Goal: Task Accomplishment & Management: Manage account settings

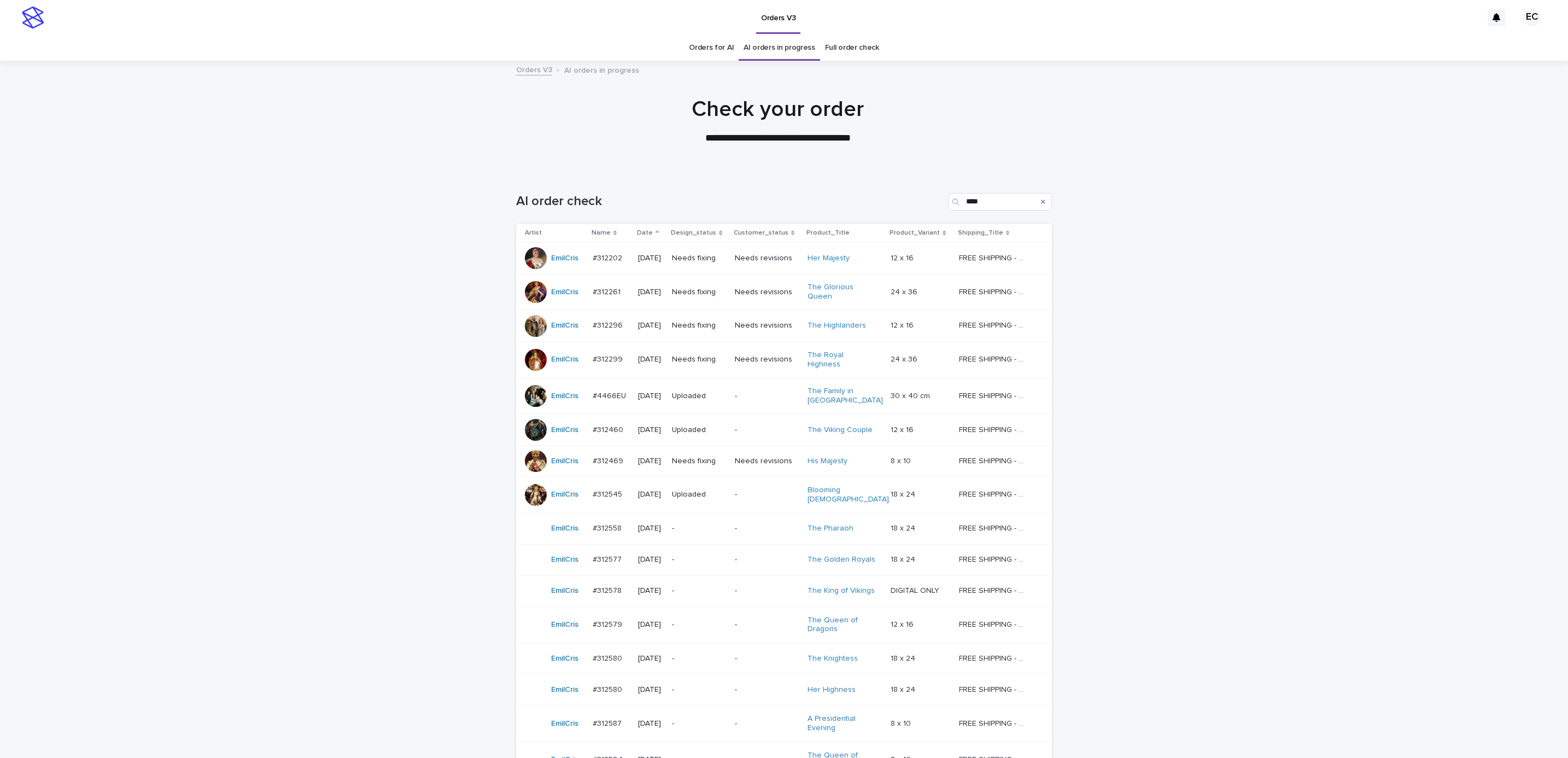
click at [328, 442] on div "Loading... Saving… Loading... Saving… AI order check **** Artist Name Date Desi…" at bounding box center [784, 521] width 1568 height 701
click at [338, 419] on div "Loading... Saving… Loading... Saving… AI order check **** Artist Name Date Desi…" at bounding box center [784, 521] width 1568 height 701
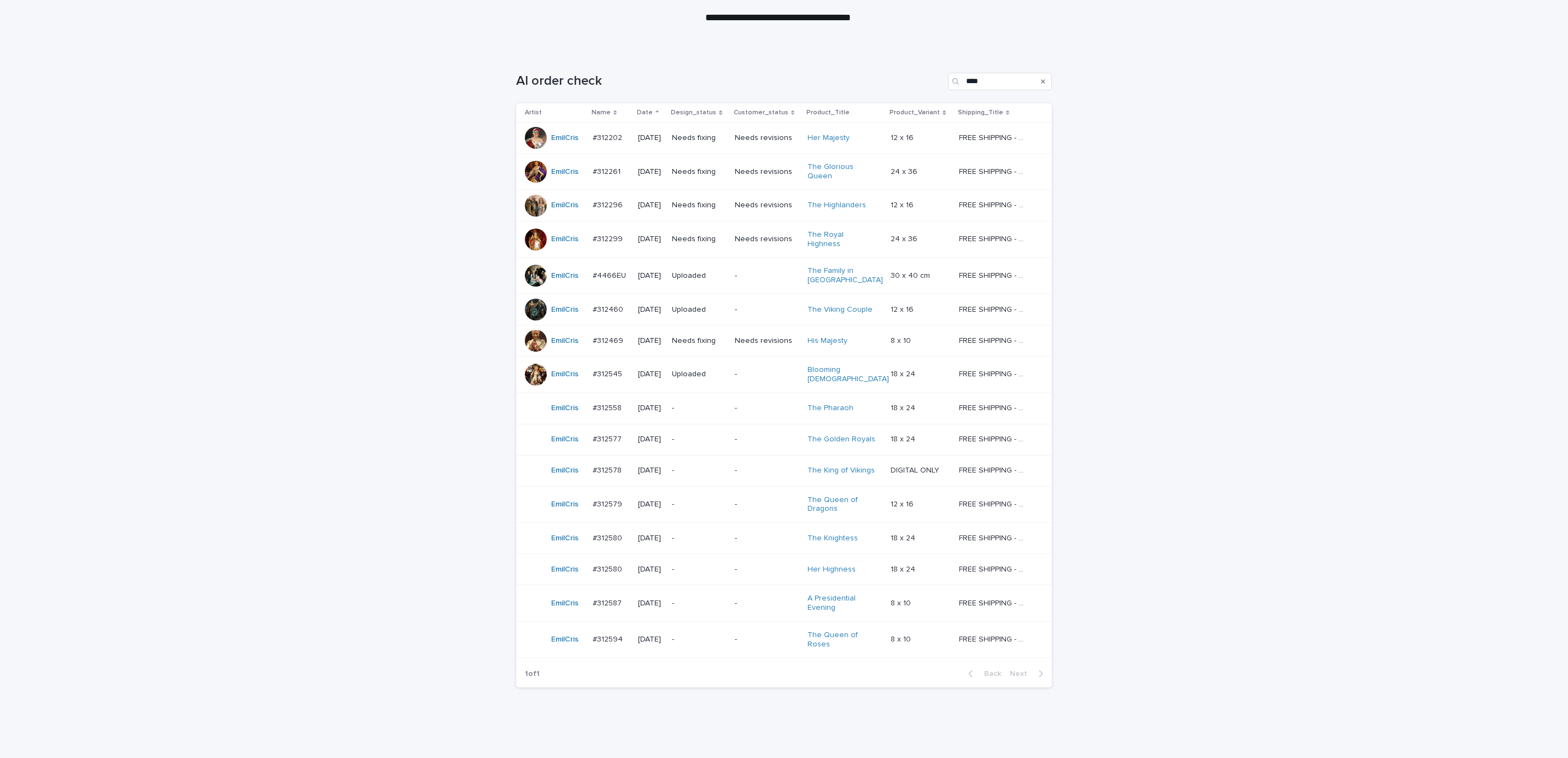
scroll to position [133, 0]
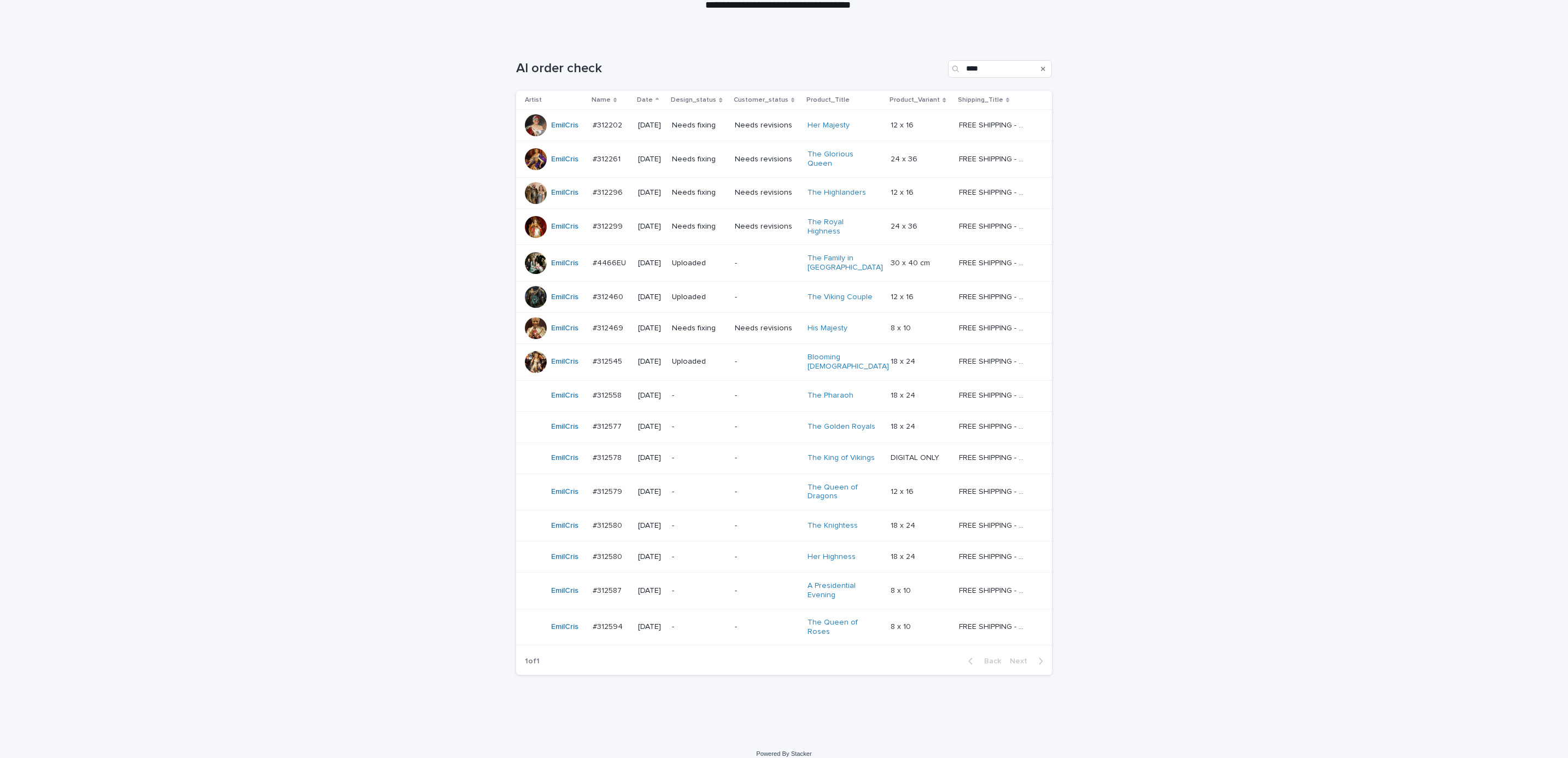
click at [1150, 439] on div "Loading... Saving… Loading... Saving… AI order check **** Artist Name Date Desi…" at bounding box center [784, 389] width 1568 height 701
click at [761, 391] on p "-" at bounding box center [766, 395] width 64 height 9
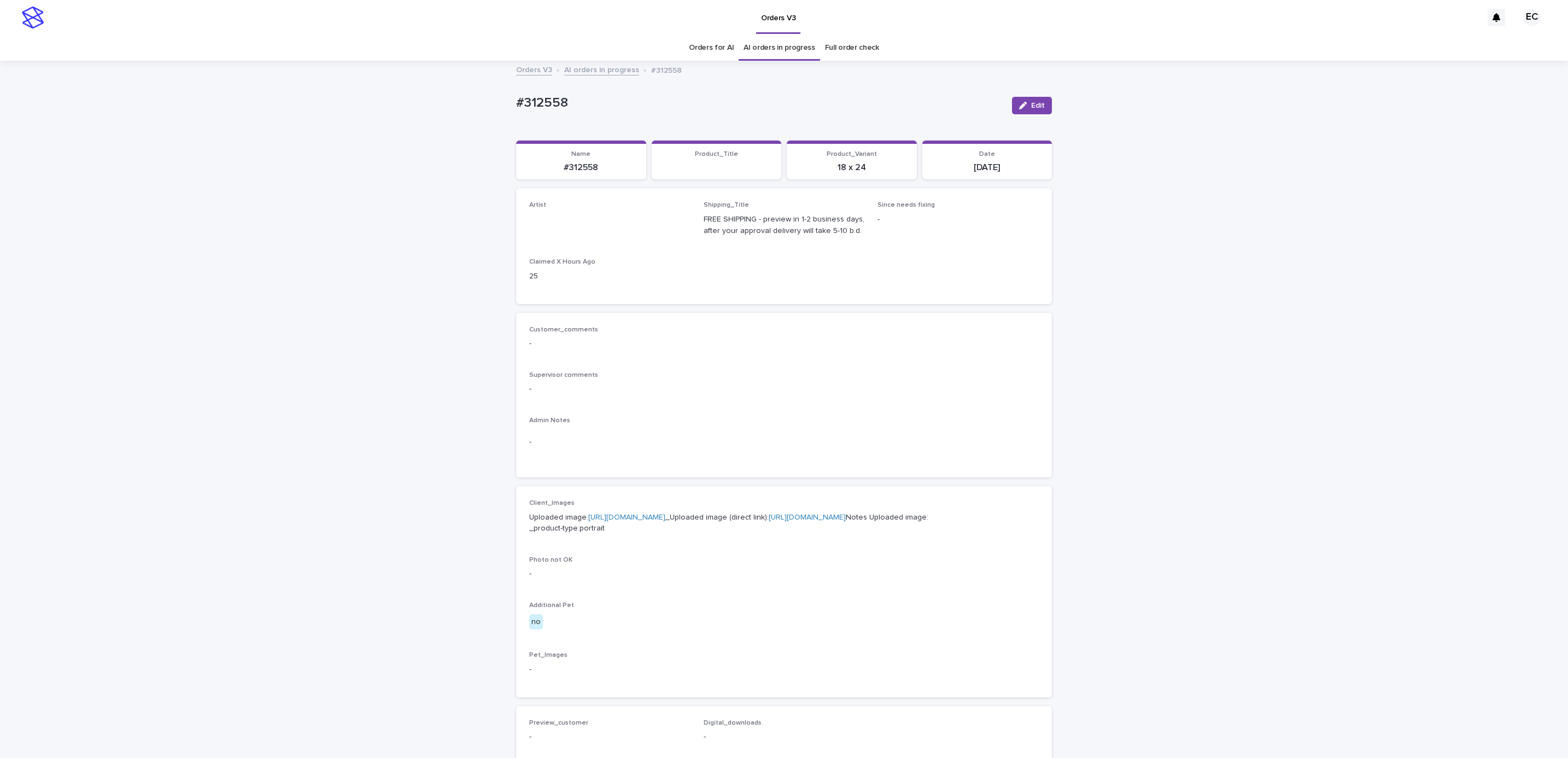
click at [1100, 286] on div "Loading... Saving… Loading... Saving… #312558 Edit #312558 Edit Sorry, there wa…" at bounding box center [784, 559] width 1568 height 996
click at [1023, 108] on div "button" at bounding box center [1025, 105] width 12 height 8
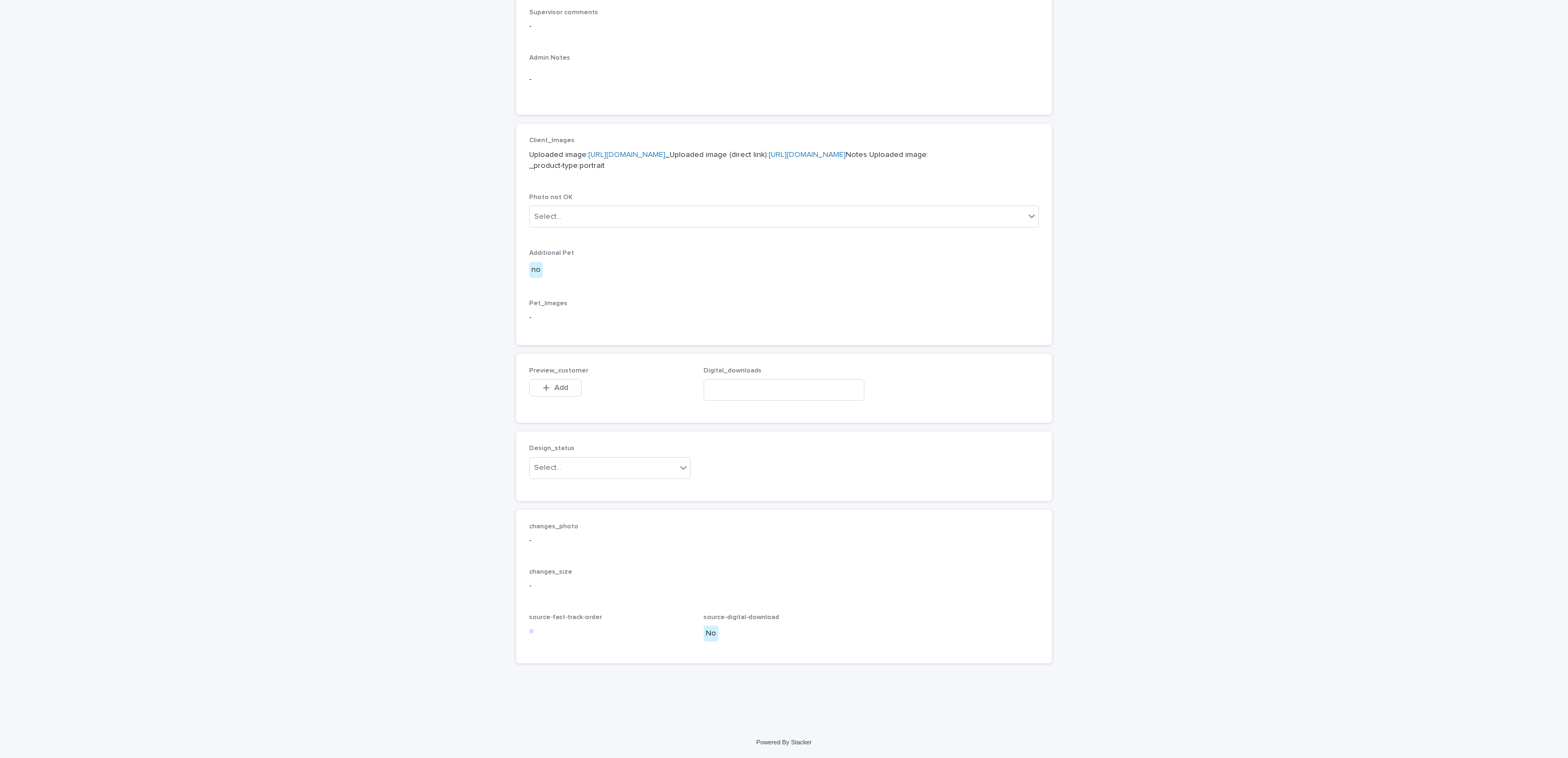
scroll to position [420, 0]
click at [562, 383] on button "Add" at bounding box center [555, 387] width 52 height 18
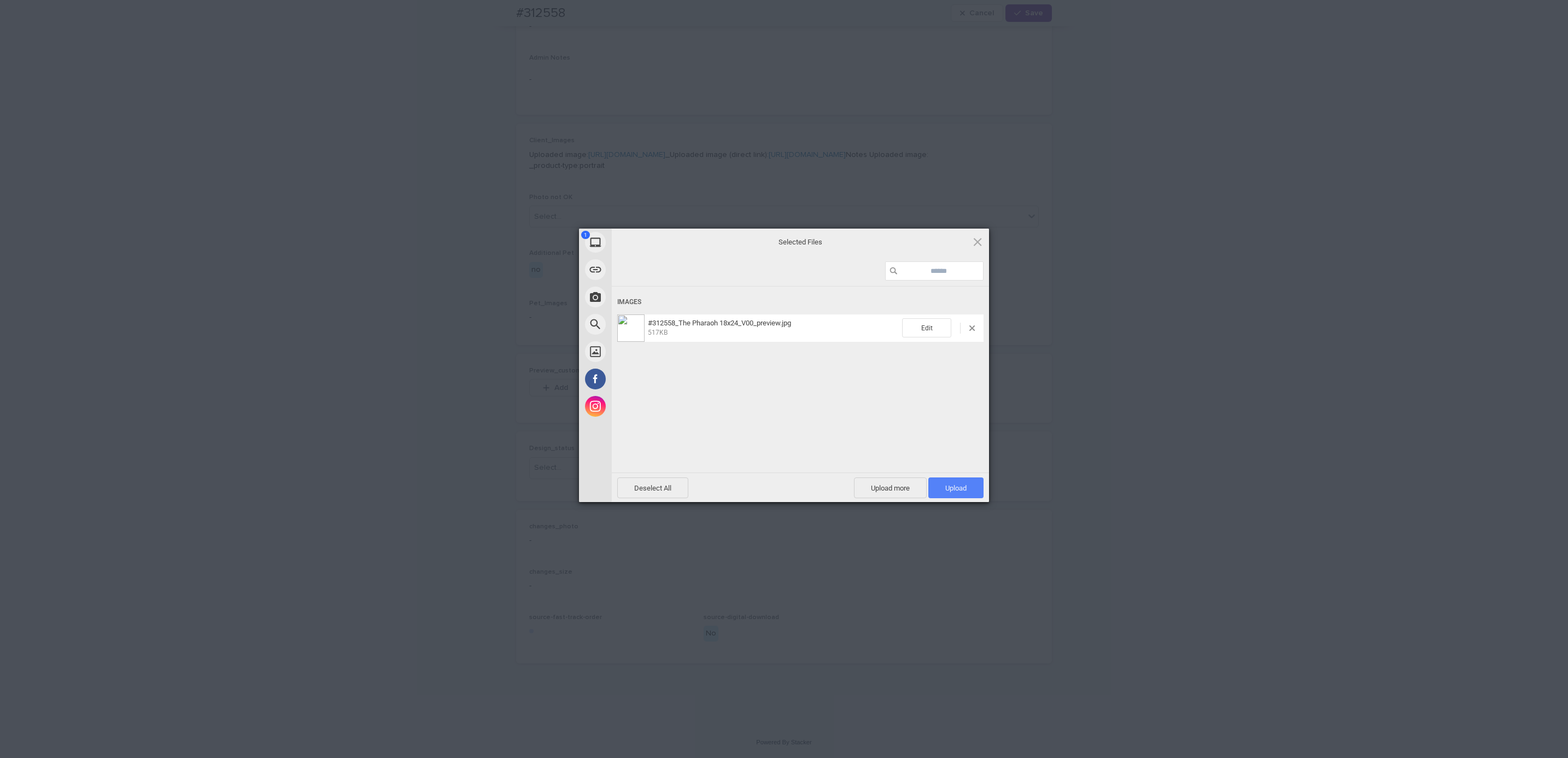
click at [946, 490] on span "Upload 1" at bounding box center [956, 488] width 21 height 8
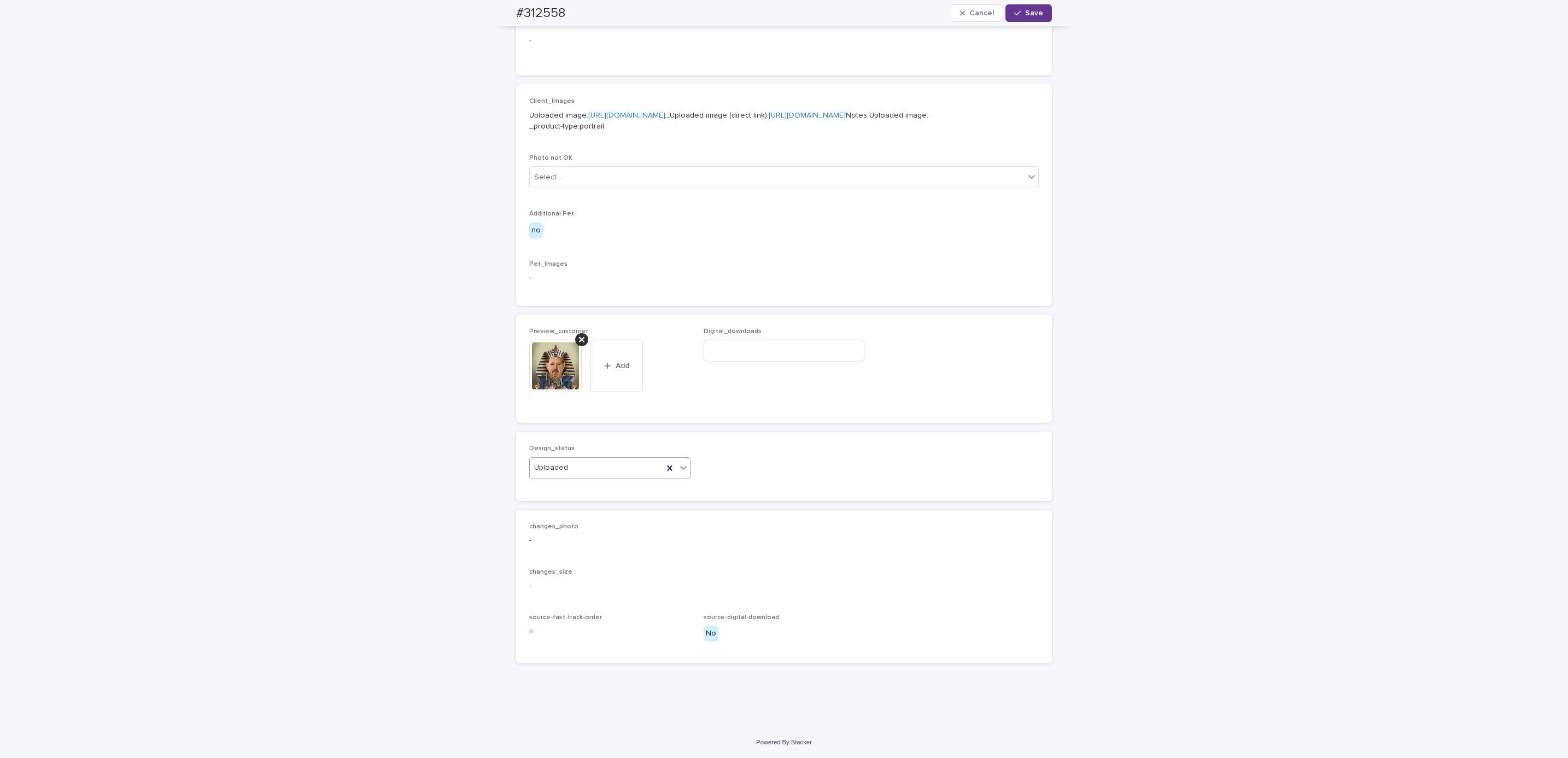
click at [1027, 12] on span "Save" at bounding box center [1034, 13] width 18 height 8
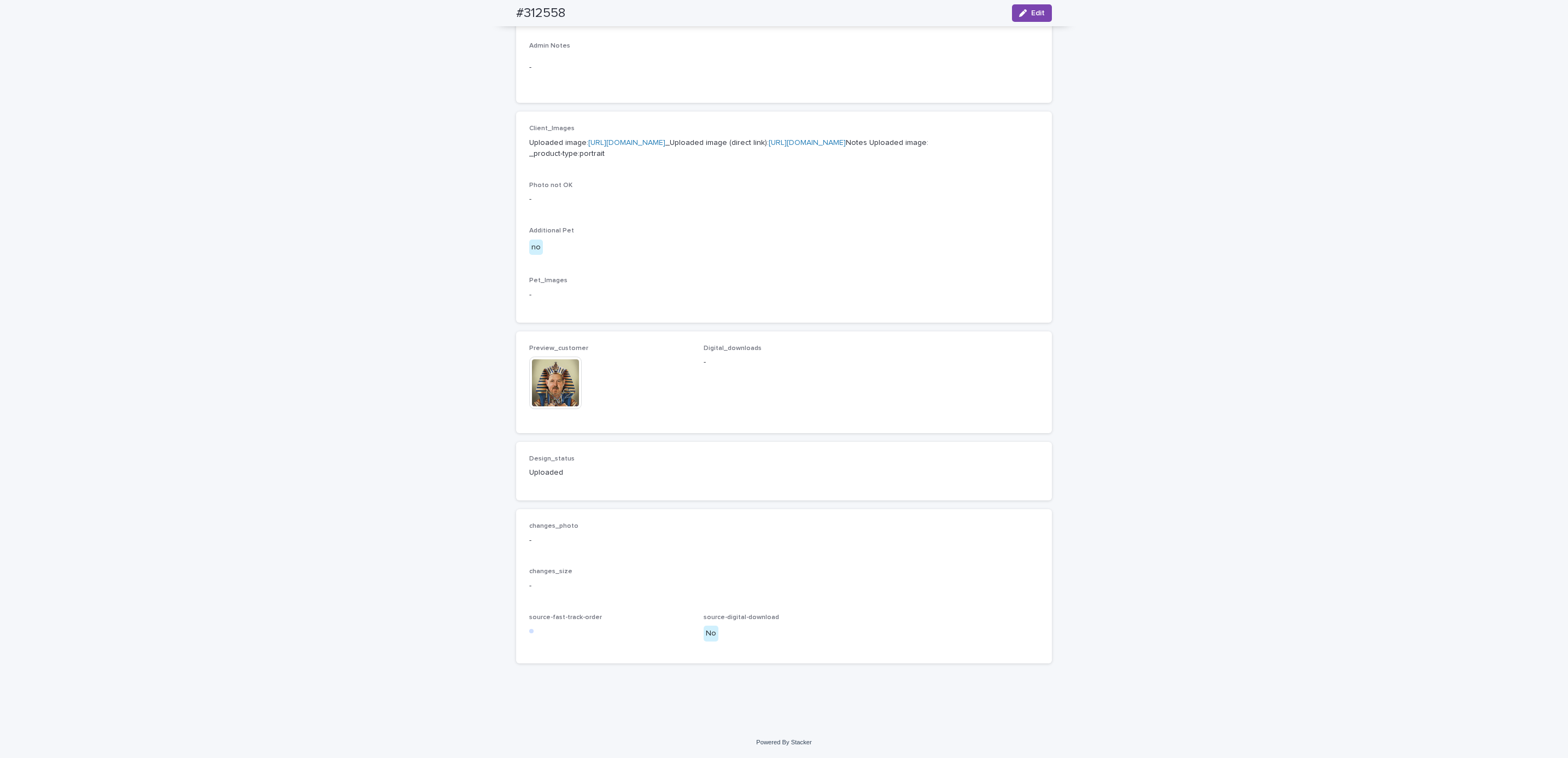
scroll to position [425, 0]
click at [516, 13] on h2 "#312558" at bounding box center [541, 13] width 49 height 16
click at [569, 11] on div "#312558 Edit" at bounding box center [784, 13] width 536 height 26
copy h2 "#312558"
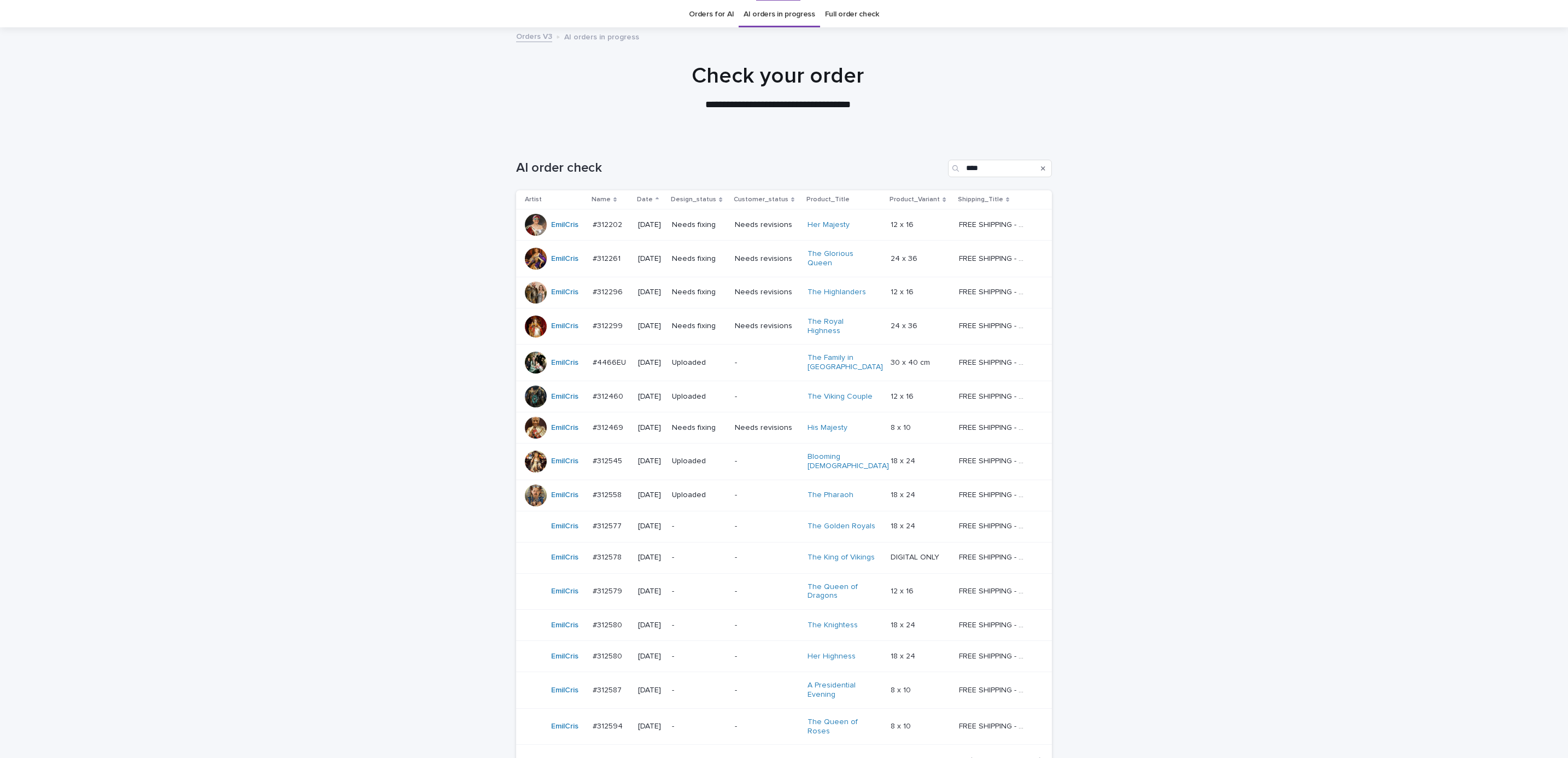
scroll to position [35, 0]
click at [1181, 291] on div "Loading... Saving… Loading... Saving… AI order check **** Artist Name Date Desi…" at bounding box center [784, 487] width 1568 height 701
click at [696, 288] on p "Needs fixing" at bounding box center [699, 290] width 54 height 9
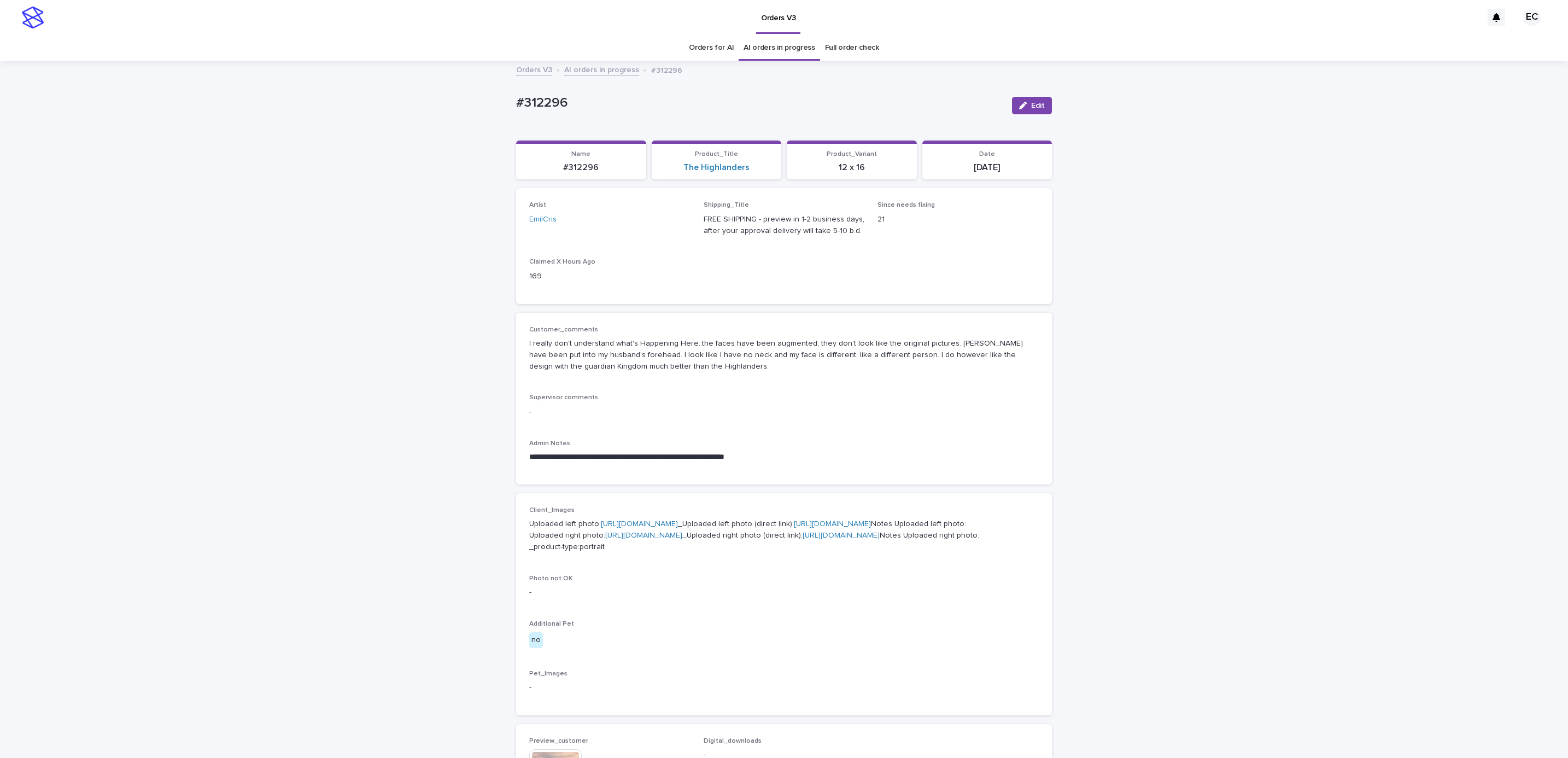
click at [855, 307] on div "Loading... Saving… Artist EmilCris Shipping_Title FREE SHIPPING - preview in 1-…" at bounding box center [784, 250] width 536 height 124
click at [1025, 112] on button "Edit" at bounding box center [1032, 105] width 40 height 18
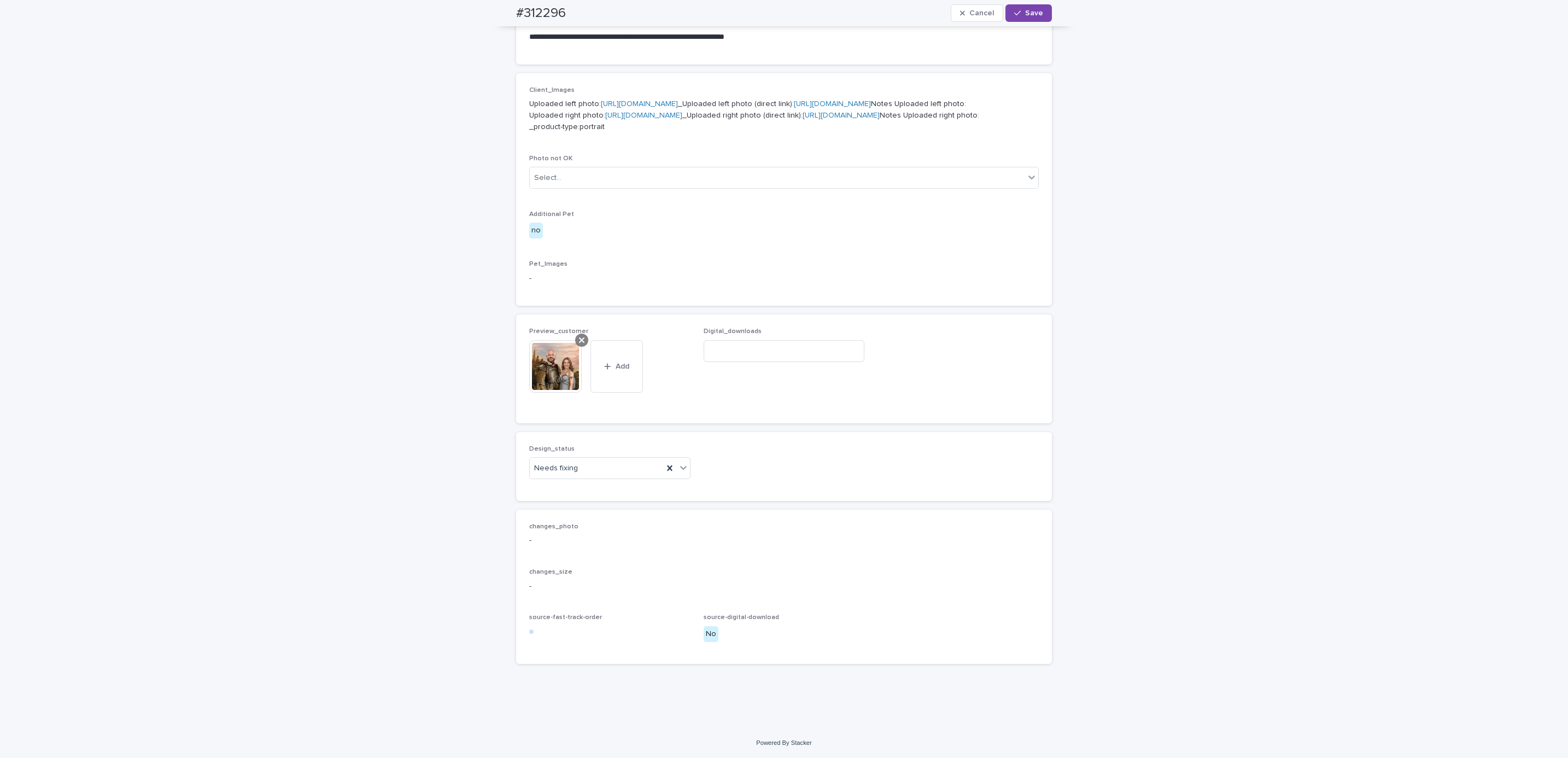
click at [579, 340] on icon at bounding box center [582, 340] width 6 height 6
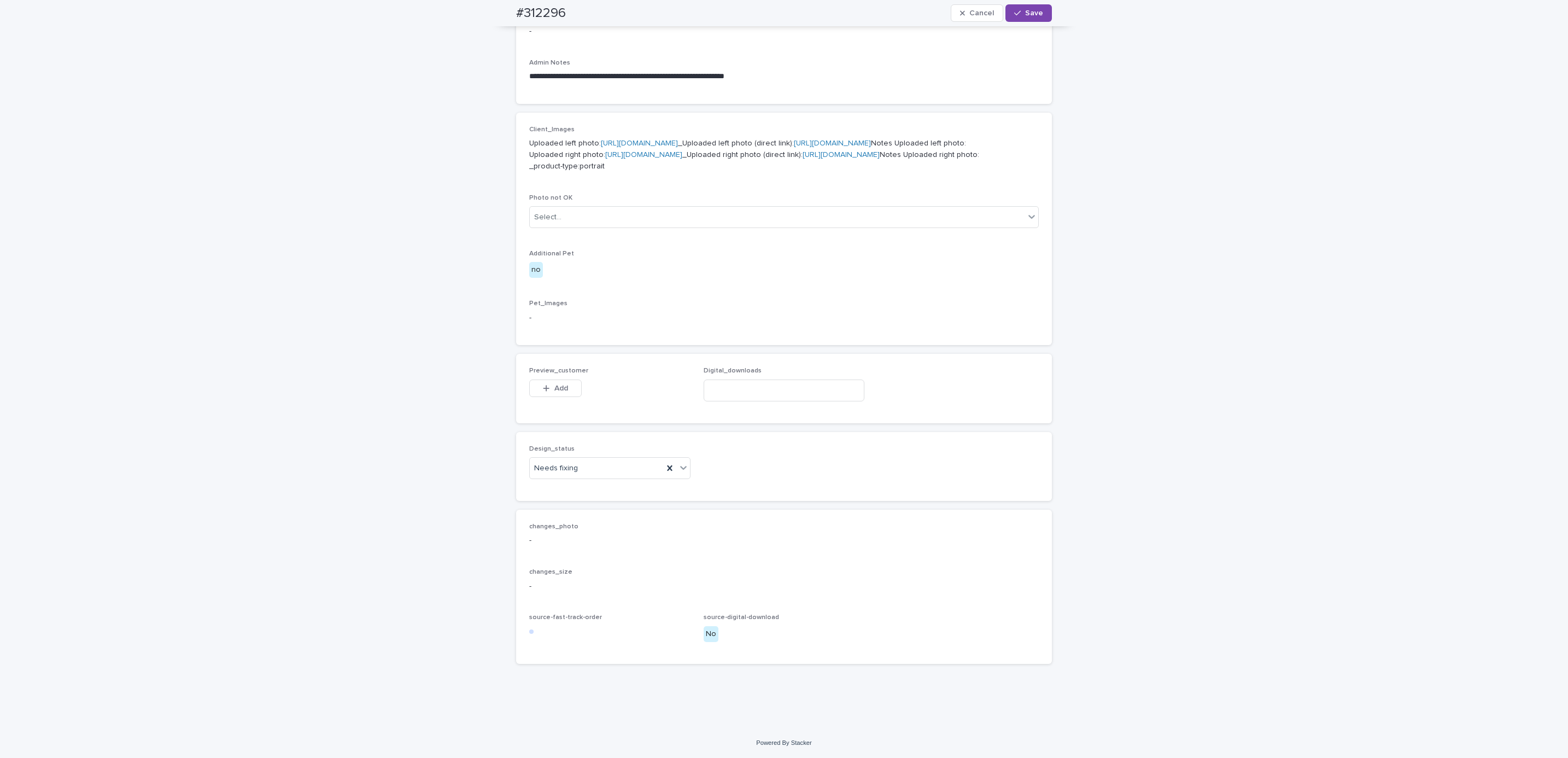
scroll to position [507, 0]
click at [558, 374] on div "Preview_customer This file cannot be opened Download File Add" at bounding box center [610, 388] width 161 height 42
click at [563, 386] on button "Add" at bounding box center [555, 388] width 52 height 18
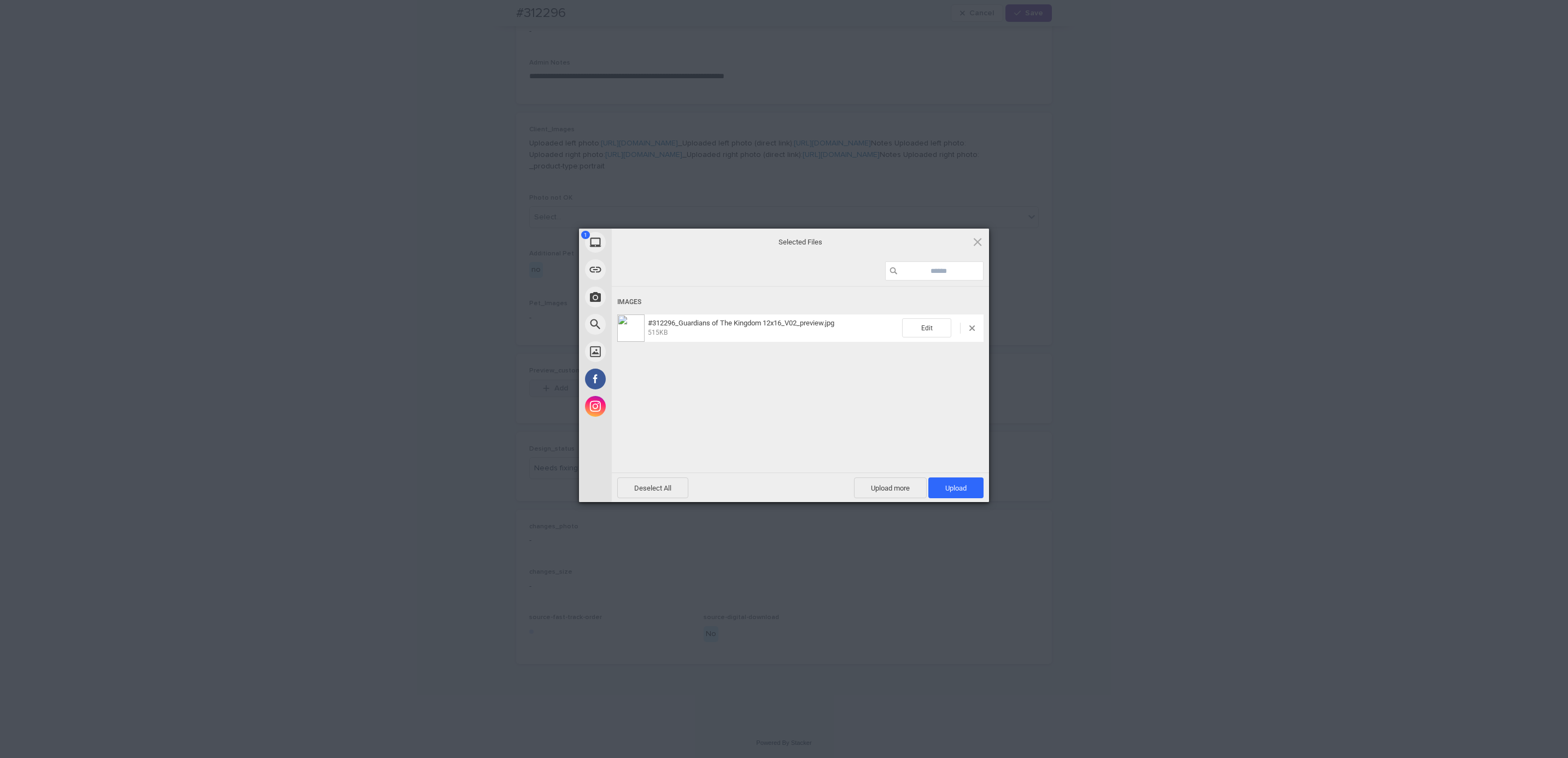
click at [973, 489] on span "Upload 1" at bounding box center [956, 487] width 55 height 20
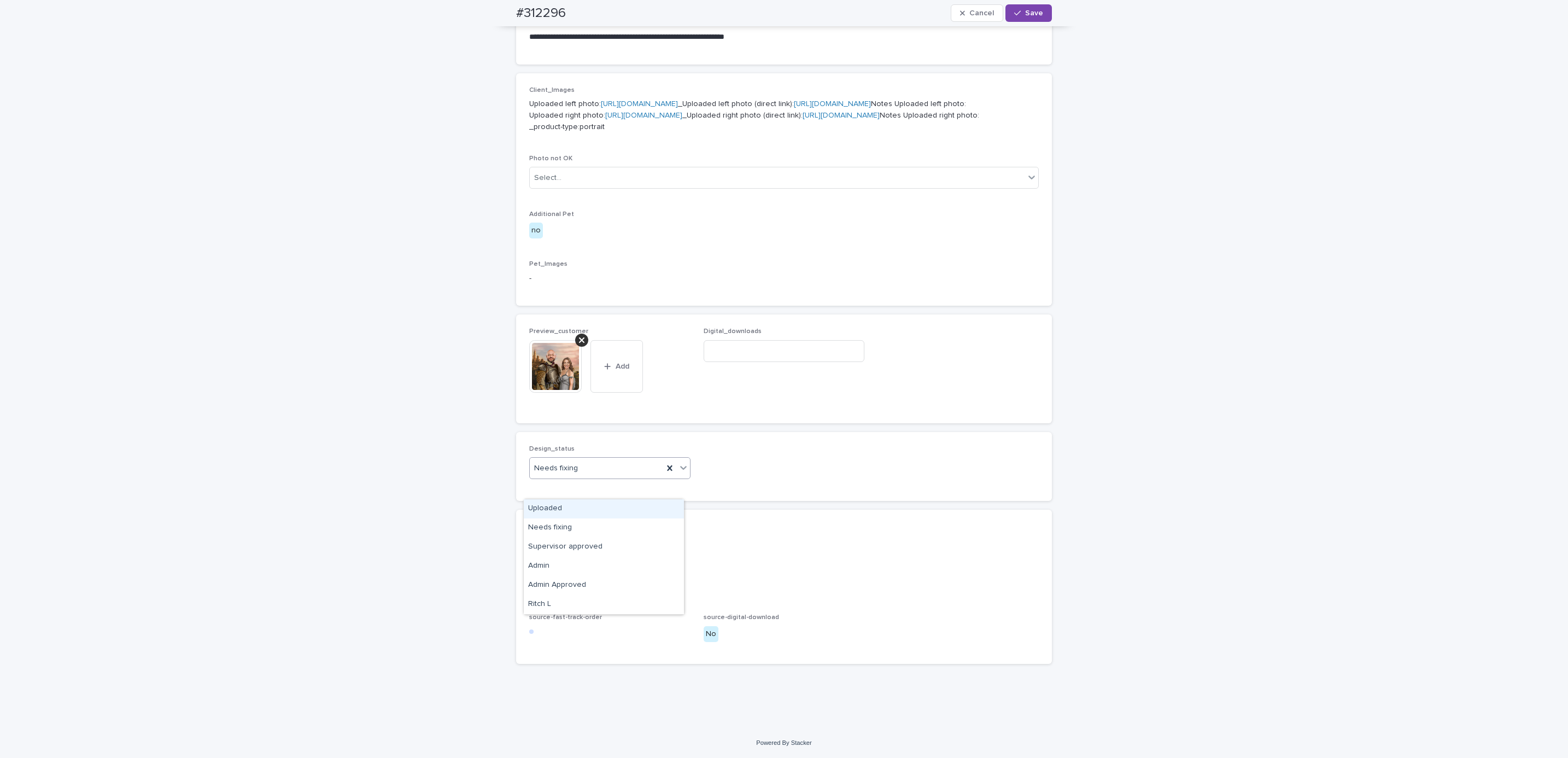
click at [598, 509] on div "Uploaded" at bounding box center [604, 509] width 160 height 19
click at [1037, 20] on button "Save" at bounding box center [1029, 13] width 47 height 18
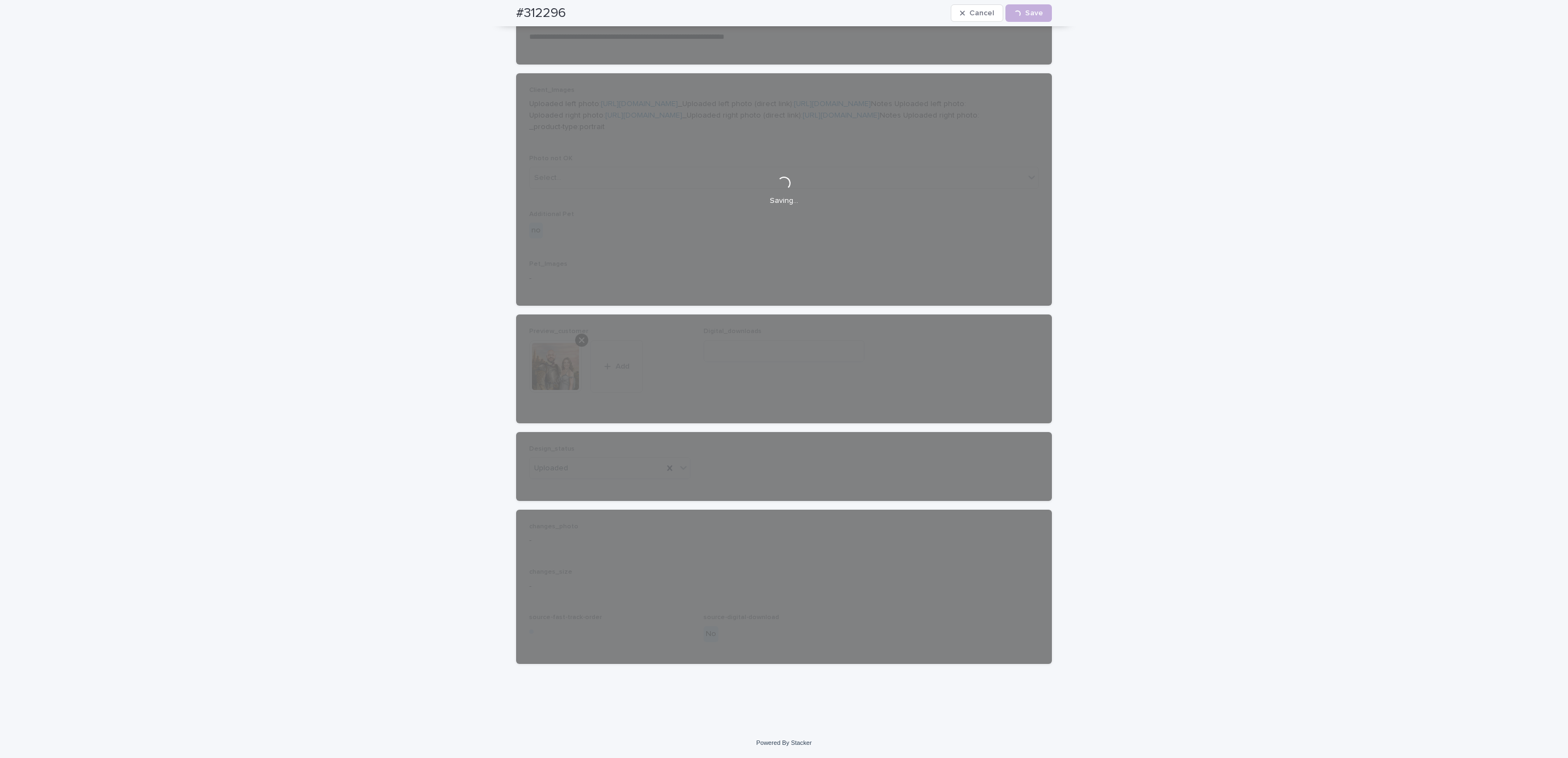
click at [495, 11] on div "#312296 Cancel Loading... Save" at bounding box center [784, 13] width 588 height 26
click at [573, 10] on div "#312296 Cancel Loading... Save" at bounding box center [784, 13] width 536 height 26
copy h2 "#312296"
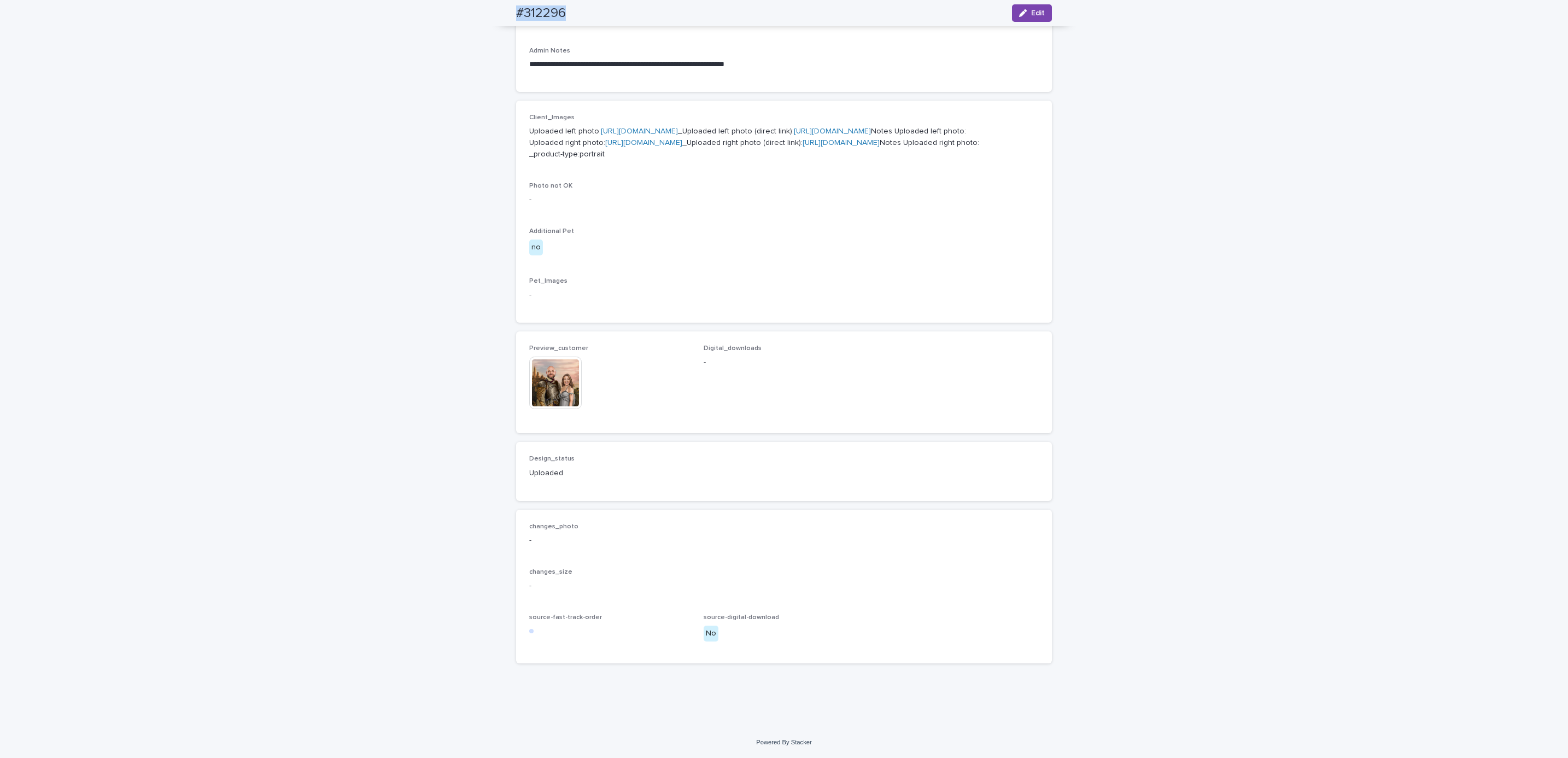
scroll to position [512, 0]
click at [284, 393] on div "**********" at bounding box center [784, 198] width 1568 height 1058
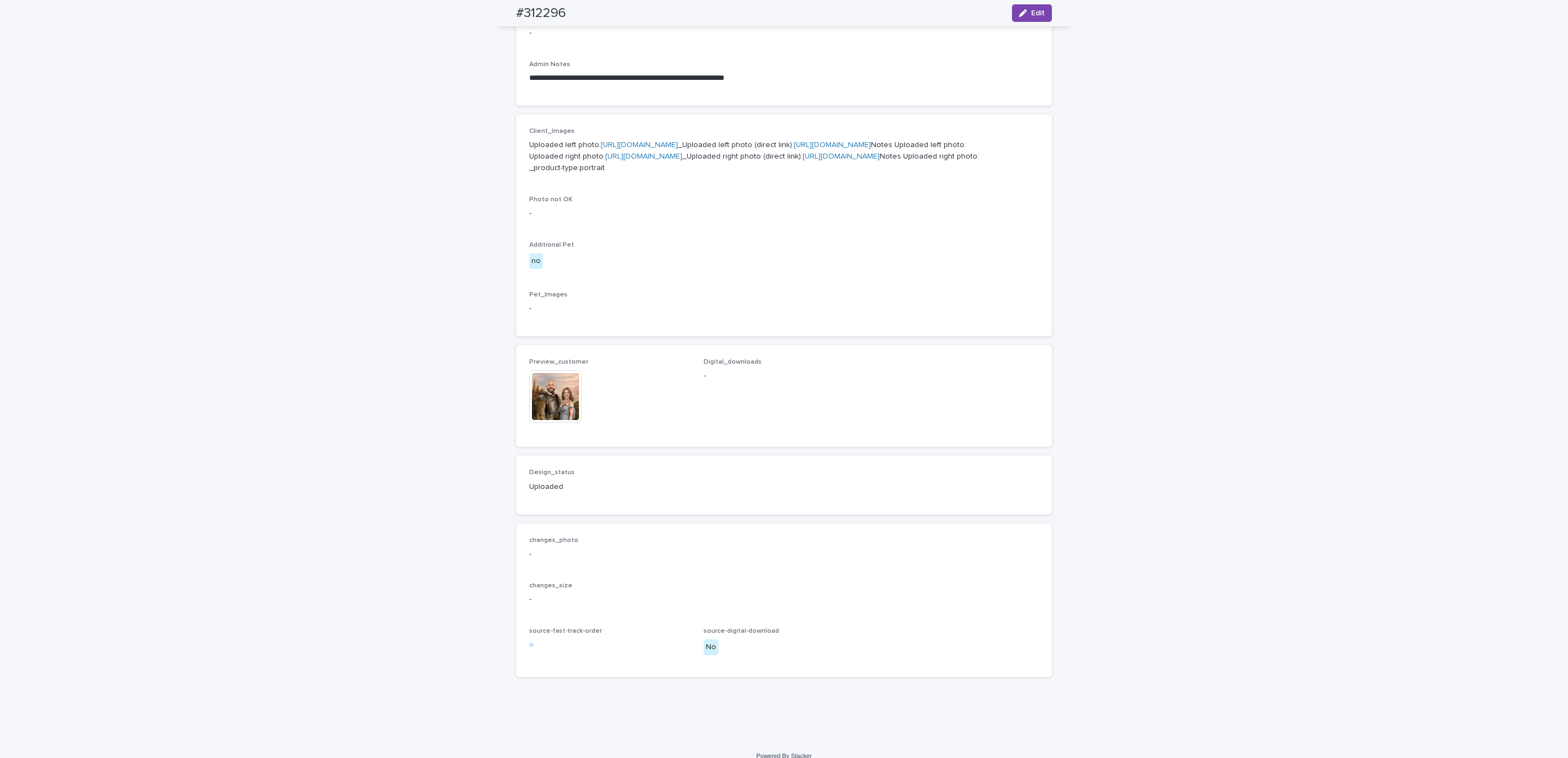
scroll to position [348, 0]
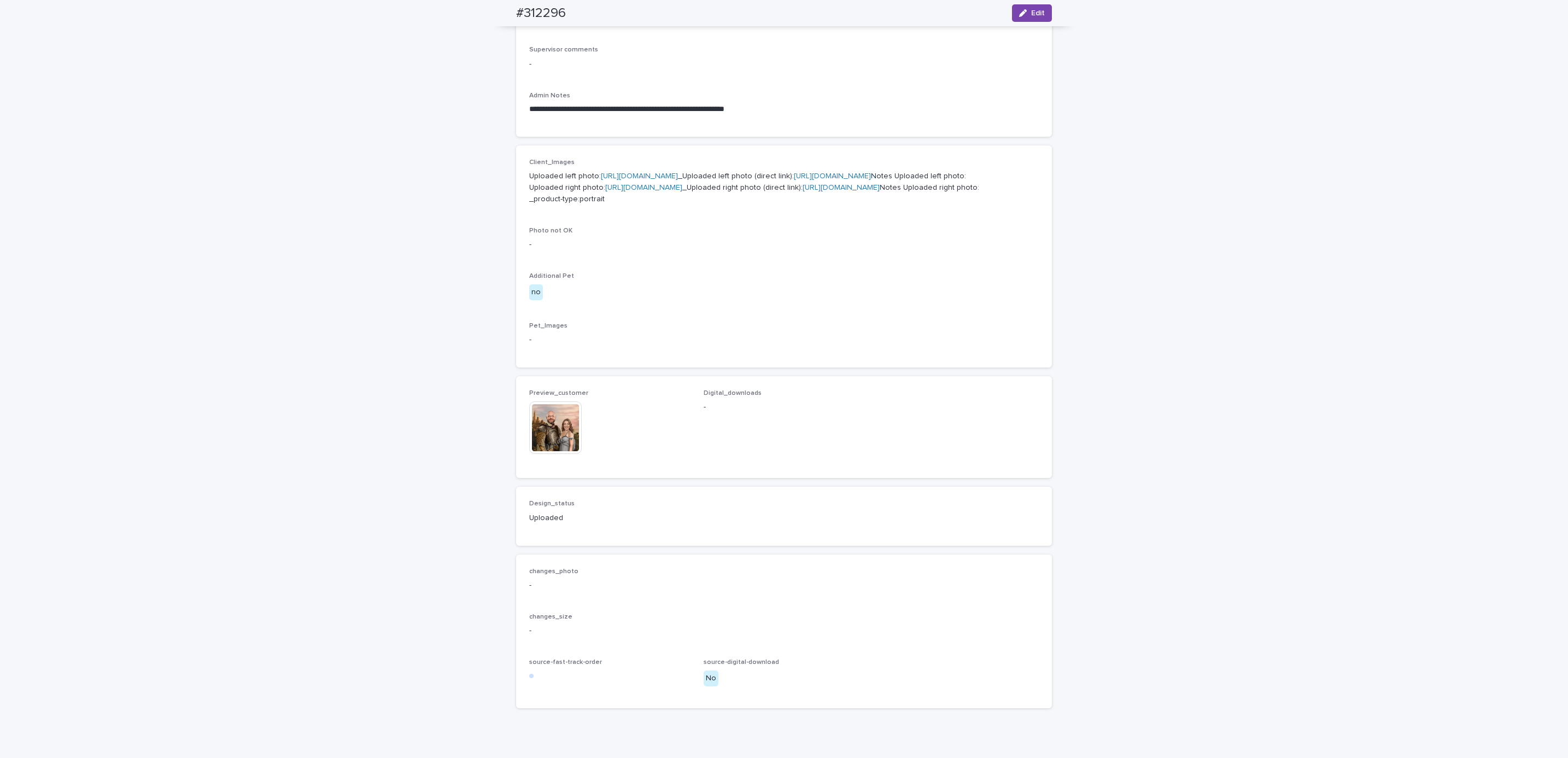
click at [251, 294] on div "**********" at bounding box center [784, 242] width 1568 height 1058
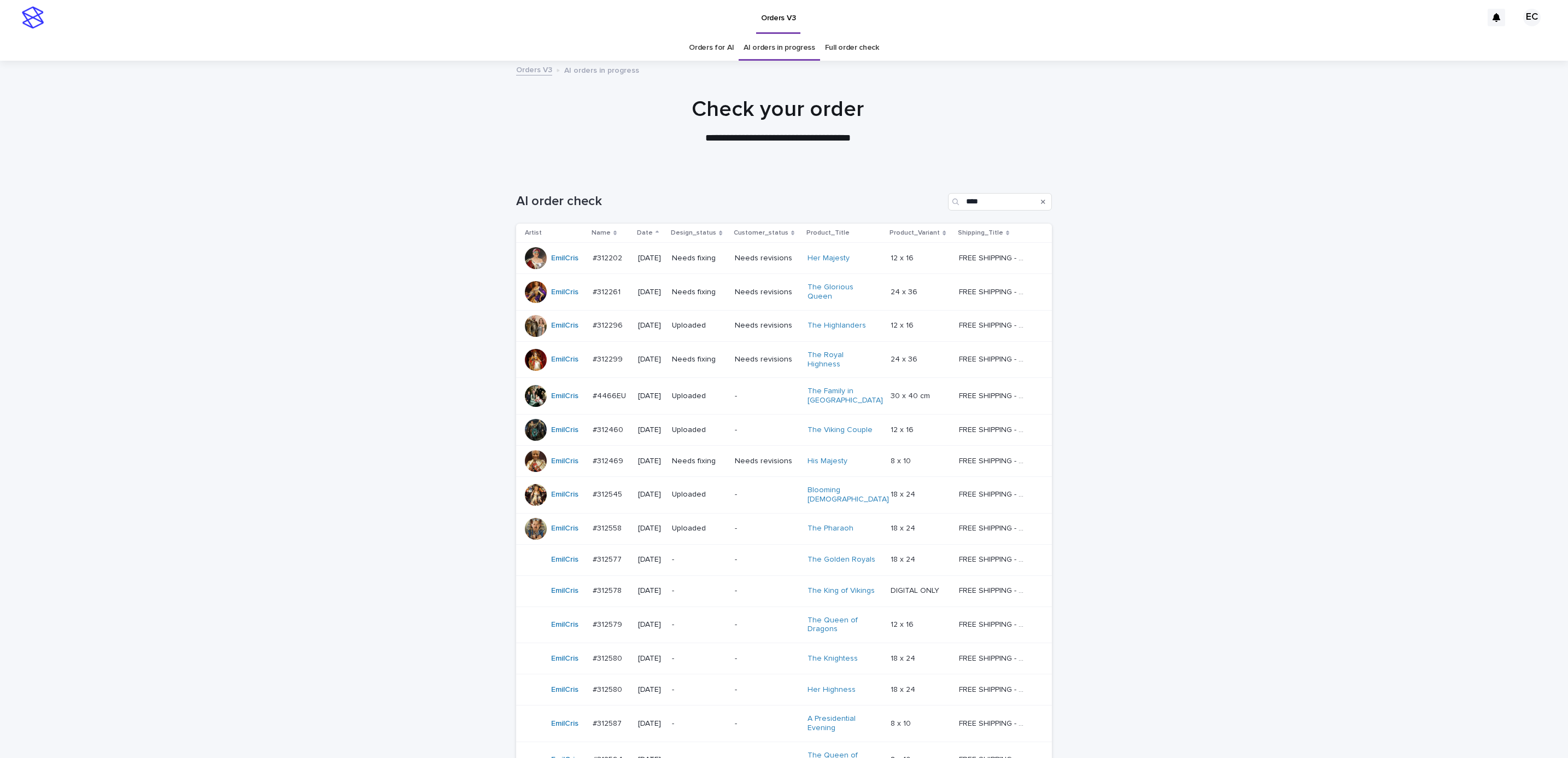
click at [706, 356] on p "Needs fixing" at bounding box center [699, 359] width 54 height 9
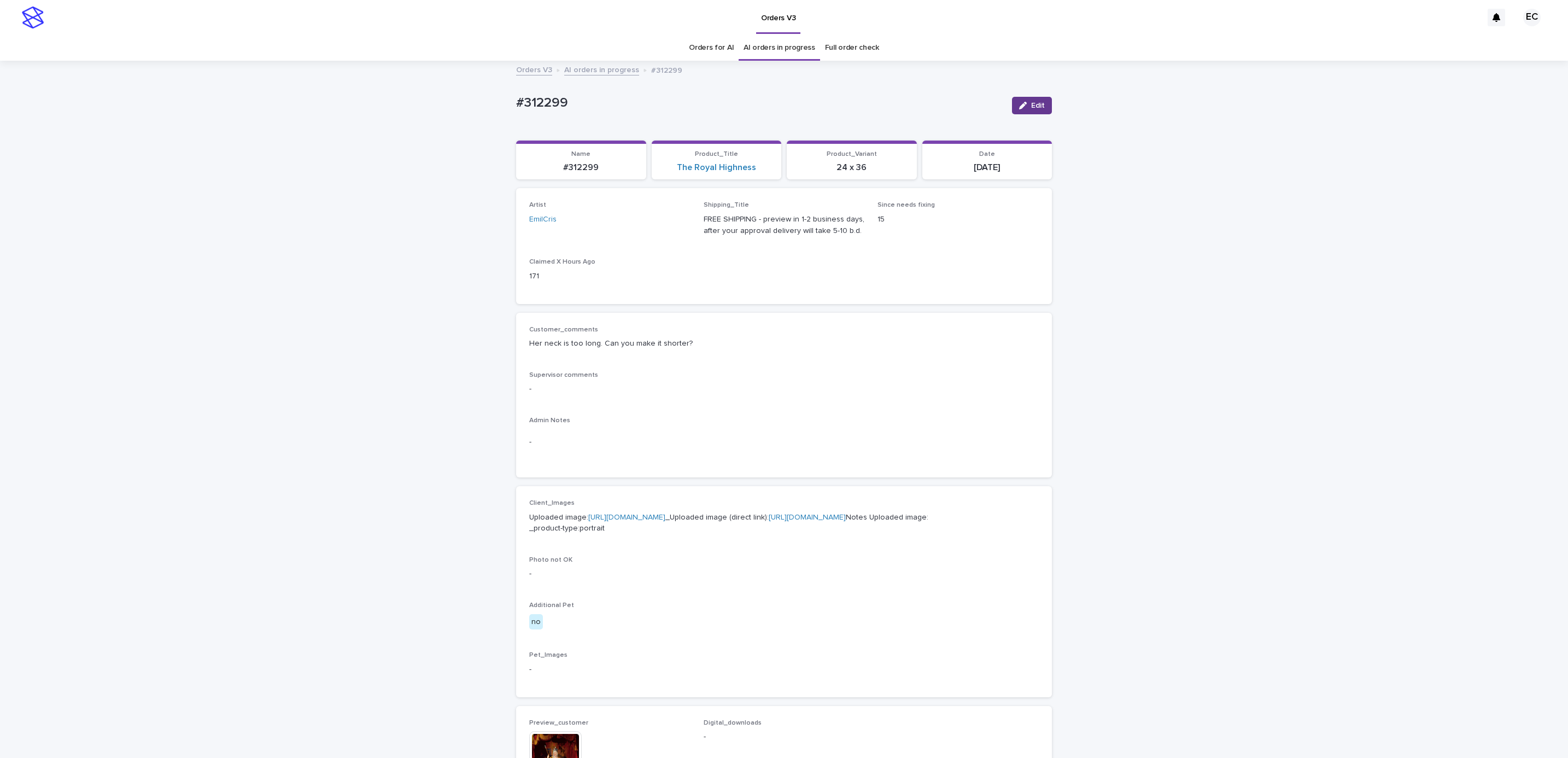
click at [1032, 112] on button "Edit" at bounding box center [1032, 105] width 40 height 18
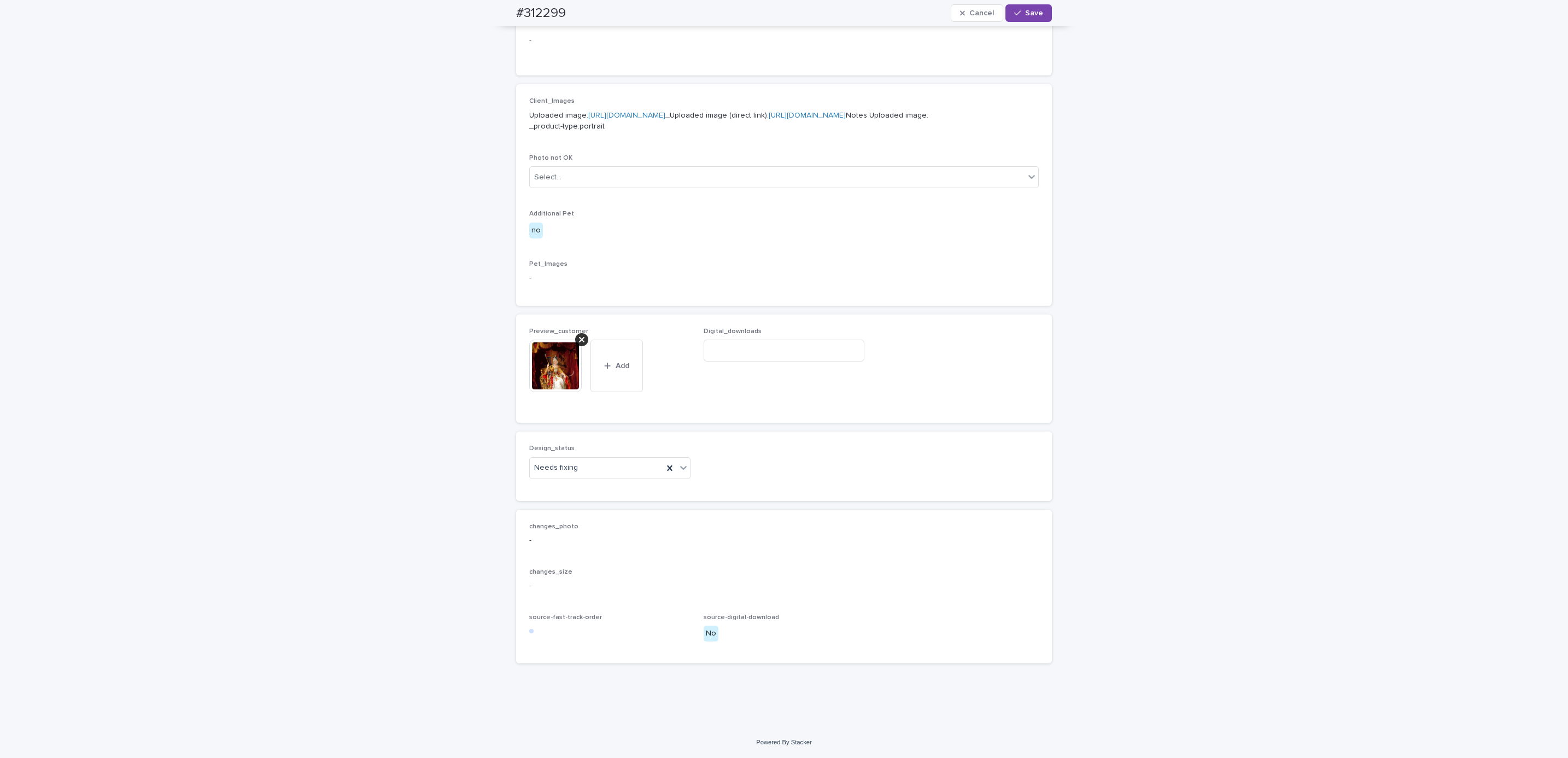
click at [579, 338] on div at bounding box center [581, 339] width 13 height 13
click at [555, 379] on button "Add" at bounding box center [555, 387] width 52 height 18
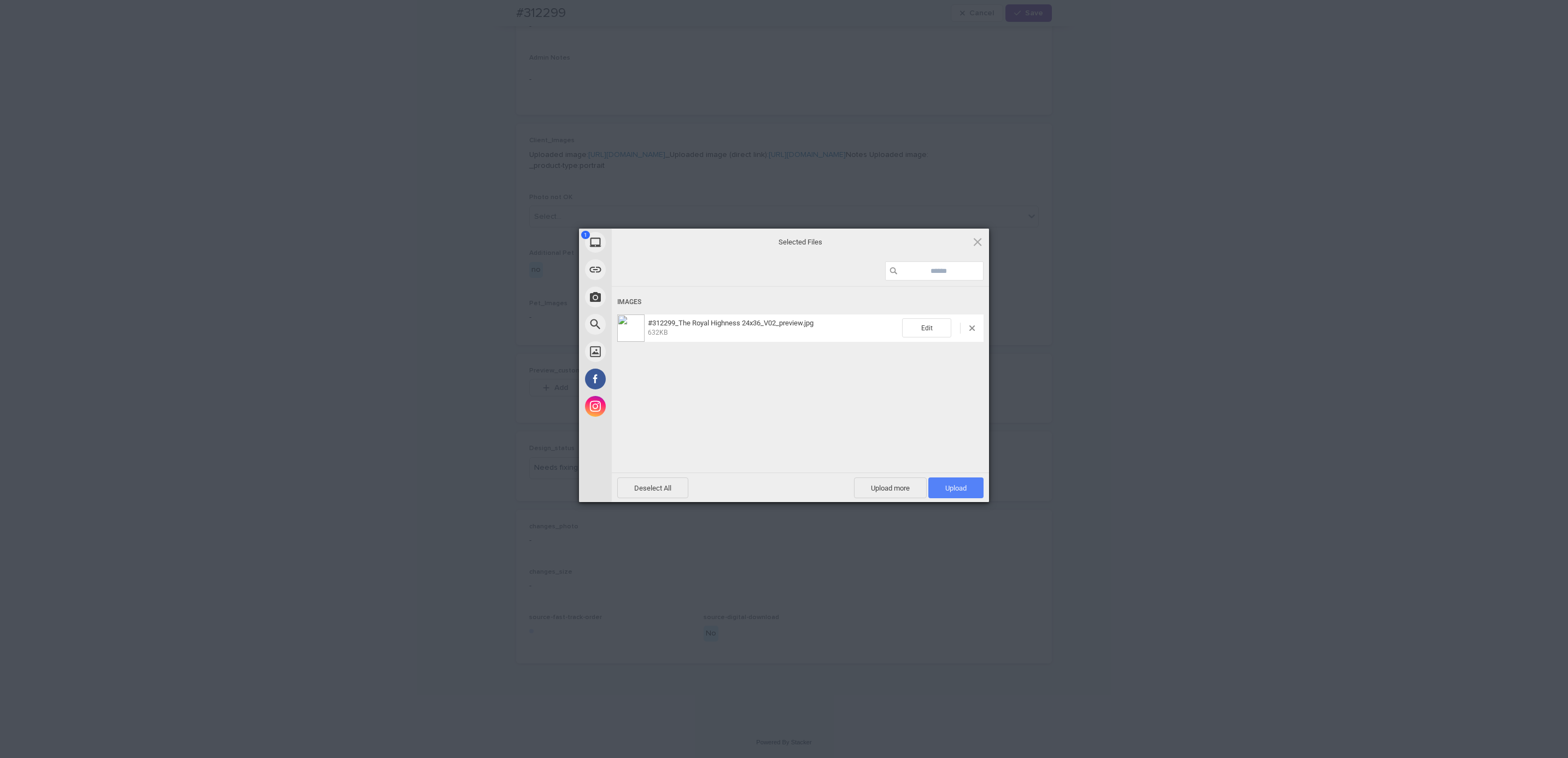
click at [952, 487] on span "Upload 1" at bounding box center [956, 488] width 21 height 8
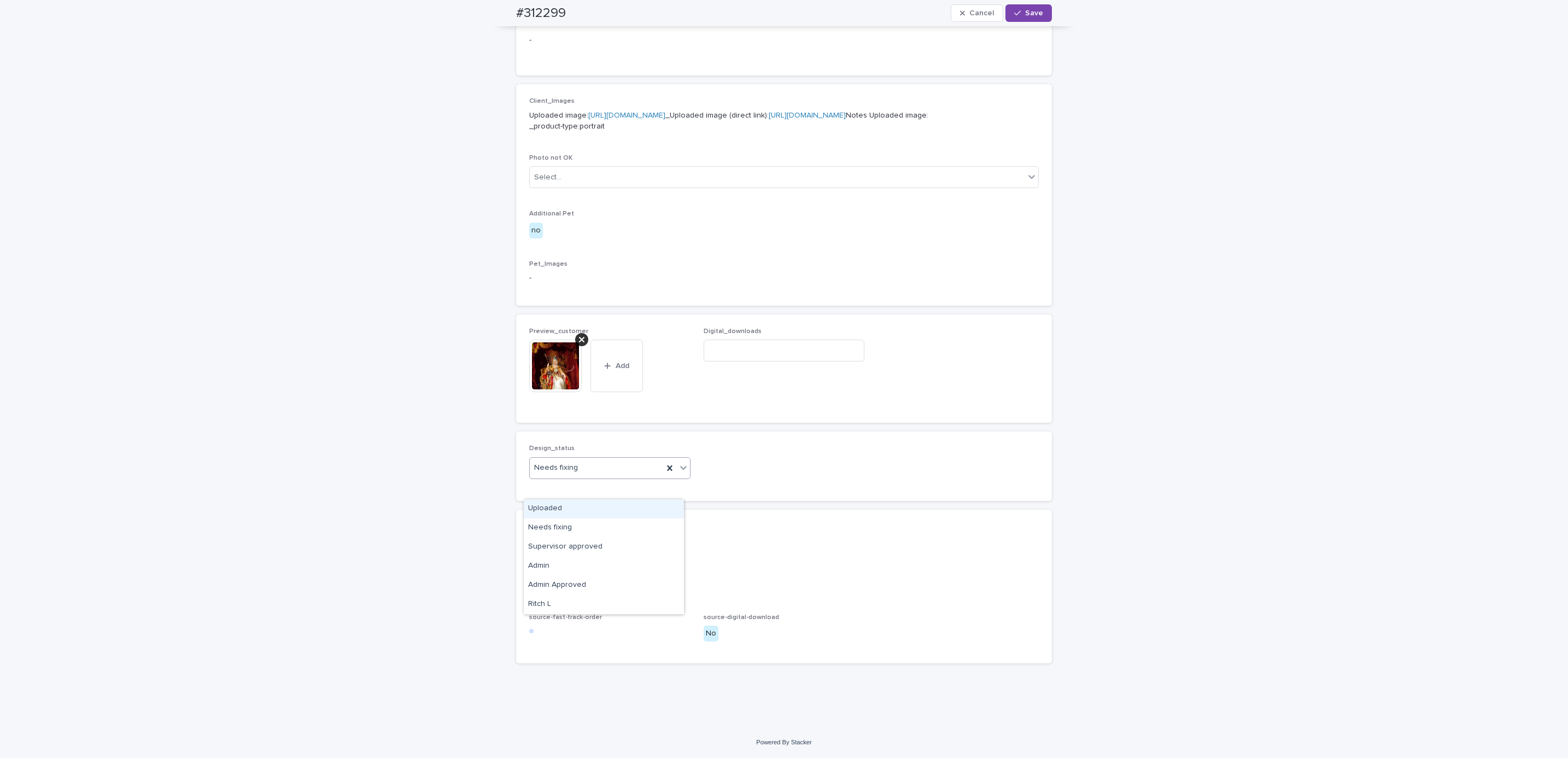
click at [619, 509] on div "Uploaded" at bounding box center [604, 509] width 160 height 19
click at [1027, 9] on span "Save" at bounding box center [1034, 13] width 18 height 8
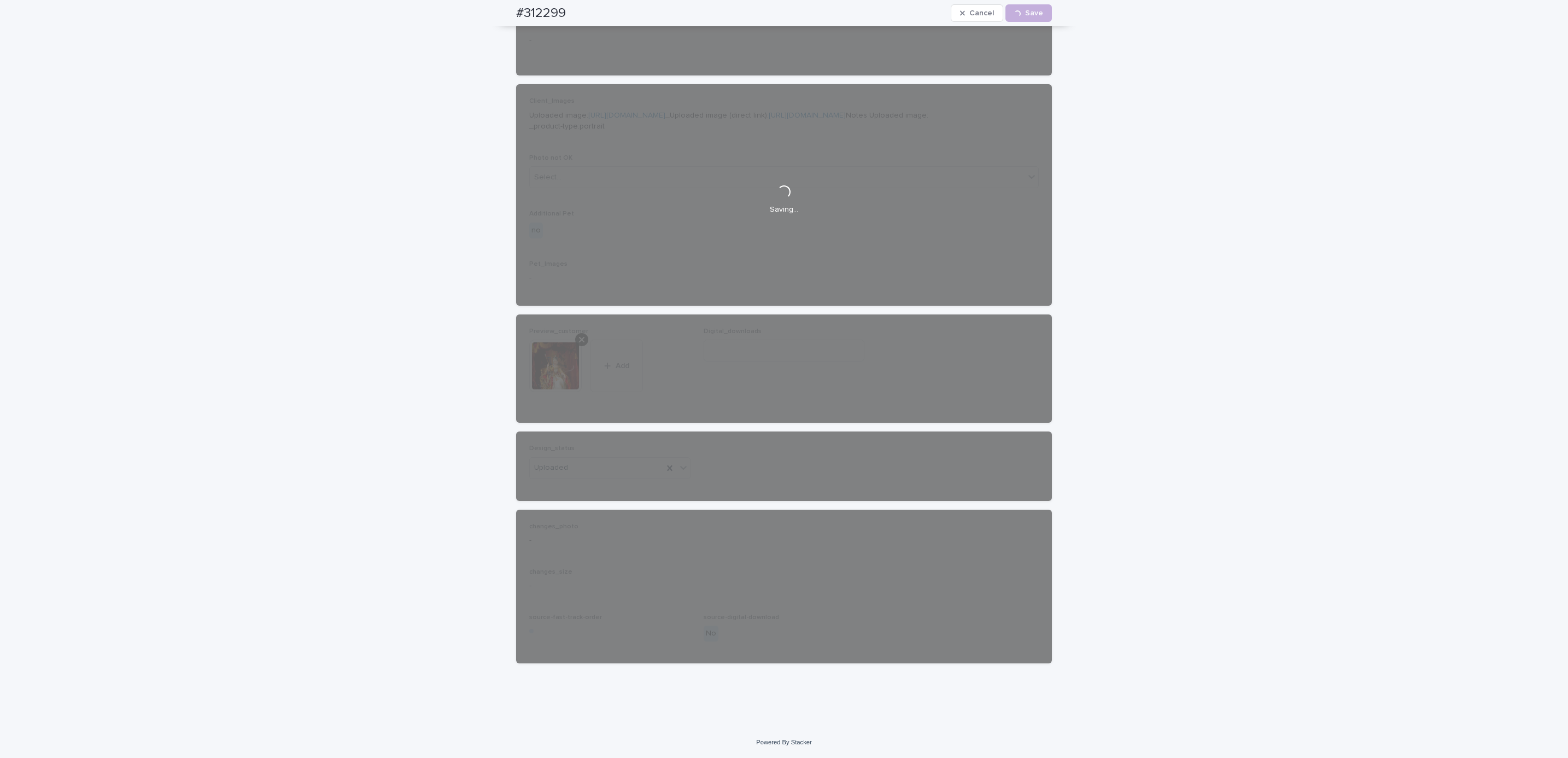
click at [516, 10] on h2 "#312299" at bounding box center [541, 13] width 49 height 16
click at [583, 2] on div "#312299 Cancel Loading... Save" at bounding box center [784, 13] width 536 height 26
copy h2 "#312299"
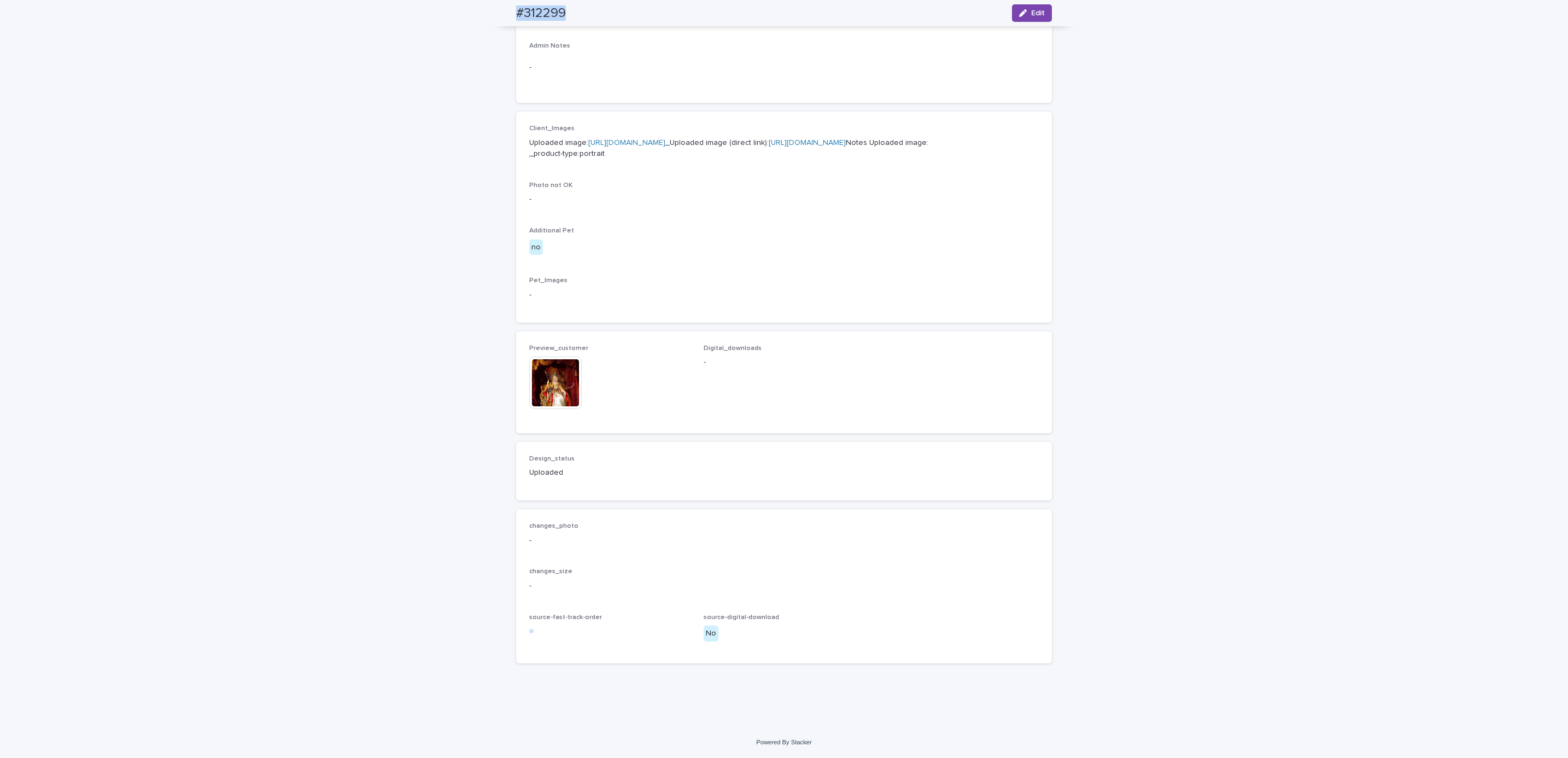
scroll to position [425, 0]
click at [150, 100] on div "Loading... Saving… Loading... Saving… #312299 Edit #312299 Edit Sorry, there wa…" at bounding box center [784, 207] width 1568 height 1040
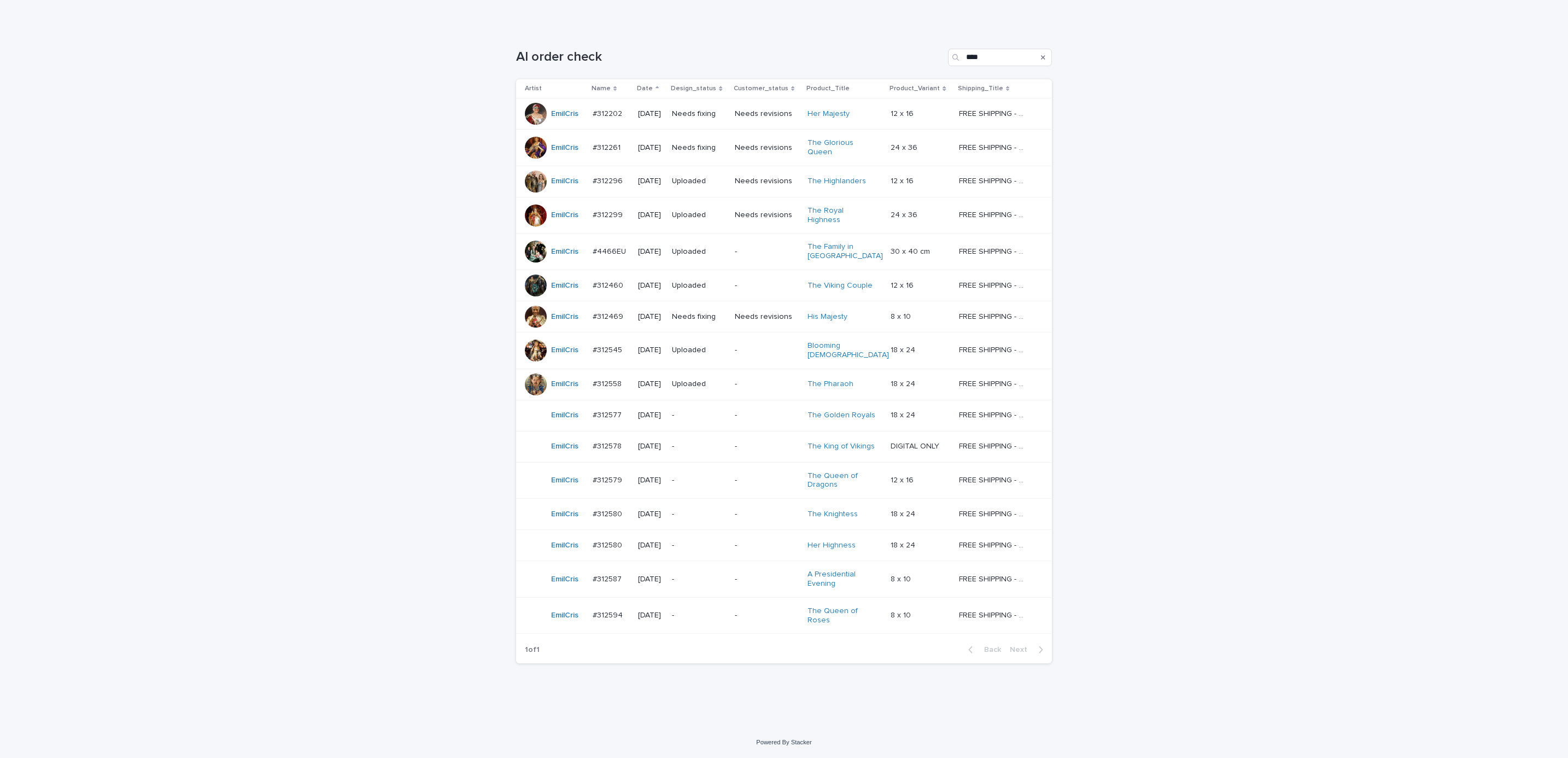
scroll to position [35, 0]
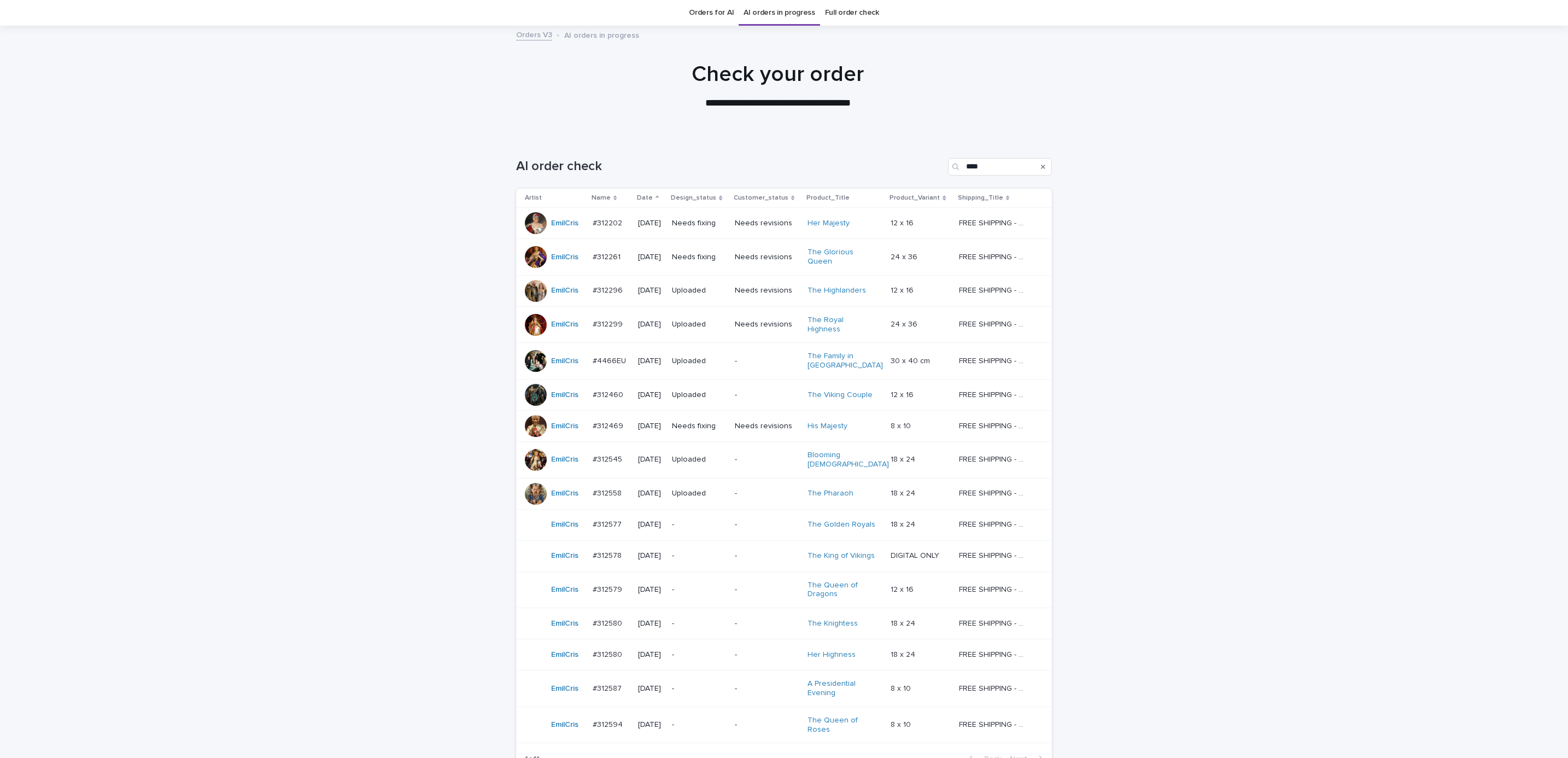
click at [1263, 343] on div "Loading... Saving… Loading... Saving… AI order check **** Artist Name Date Desi…" at bounding box center [784, 487] width 1568 height 701
click at [694, 256] on p "Needs fixing" at bounding box center [699, 257] width 54 height 9
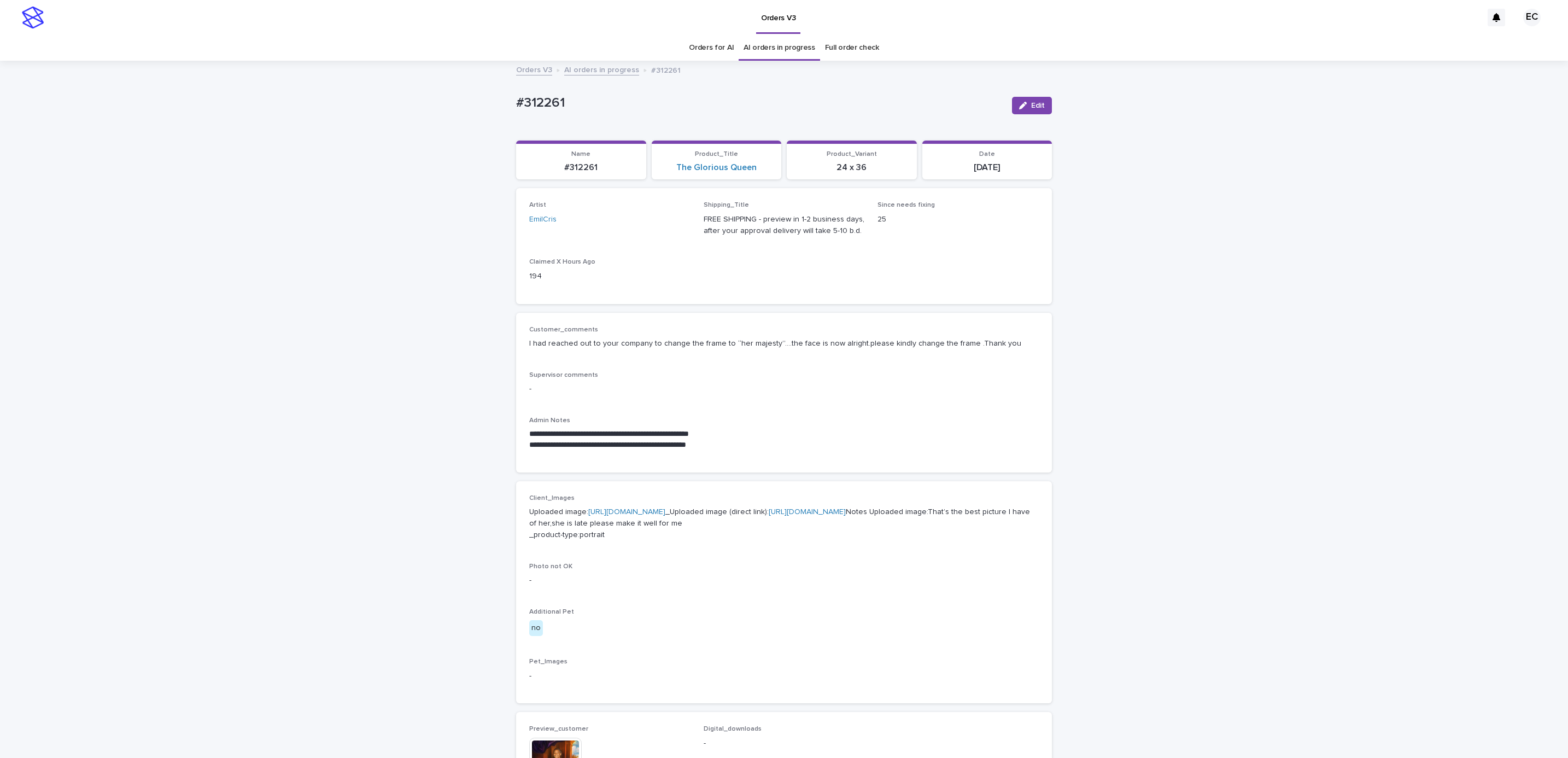
click at [1257, 351] on div "**********" at bounding box center [784, 584] width 1568 height 1046
click at [1030, 97] on button "Edit" at bounding box center [1032, 105] width 40 height 18
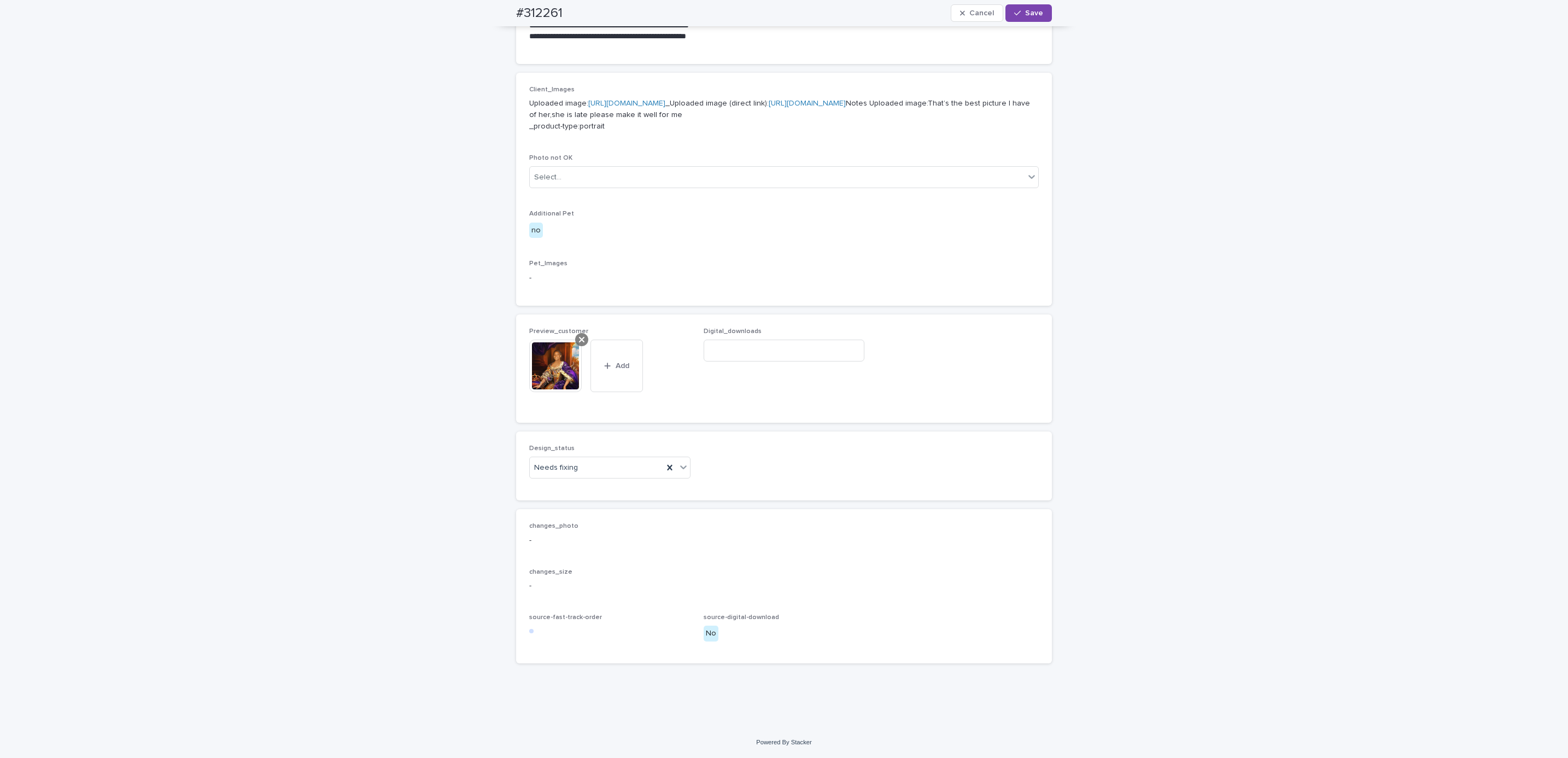
click at [579, 343] on icon at bounding box center [582, 340] width 6 height 8
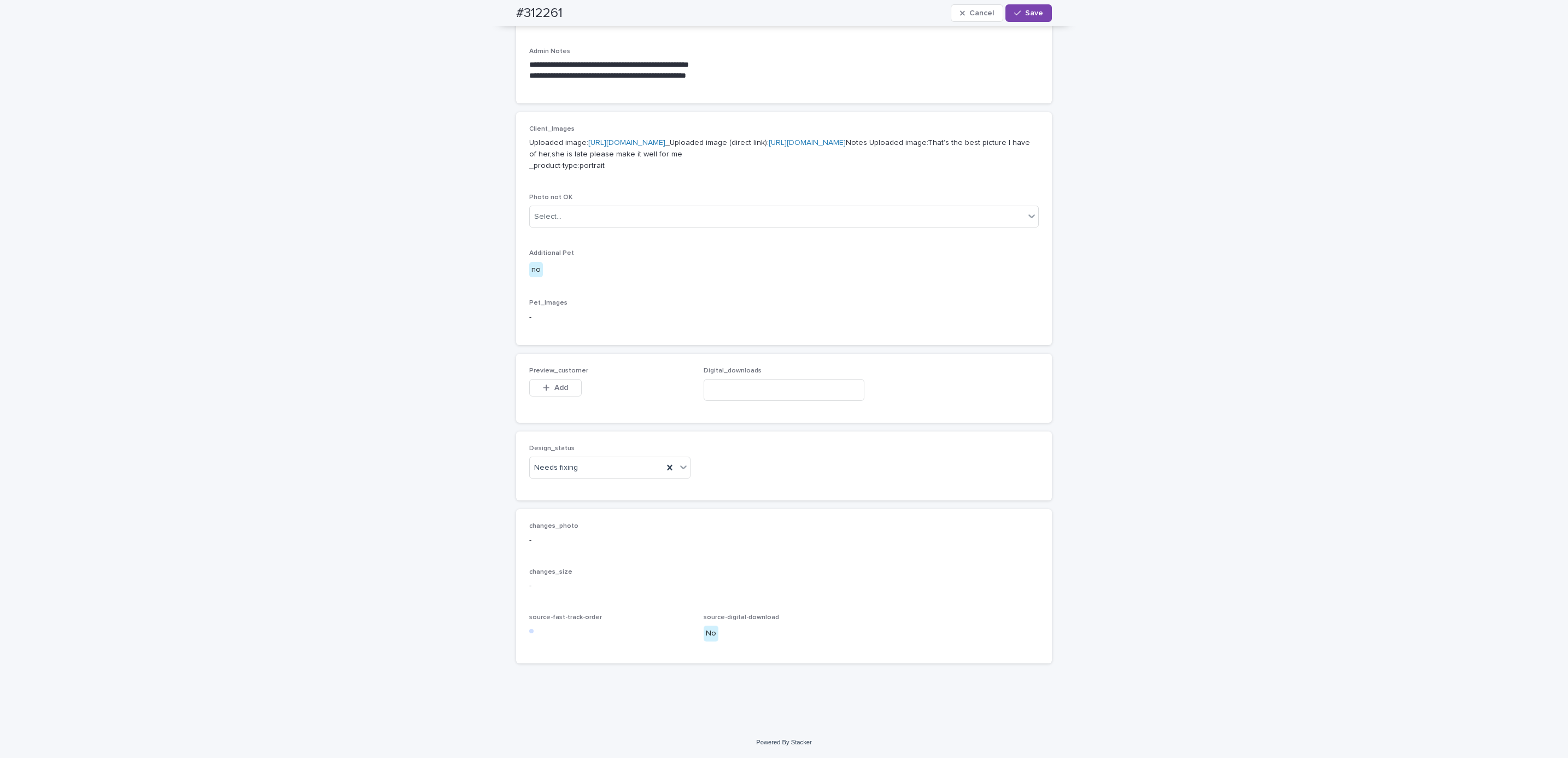
scroll to position [415, 0]
click at [558, 382] on button "Add" at bounding box center [555, 387] width 52 height 18
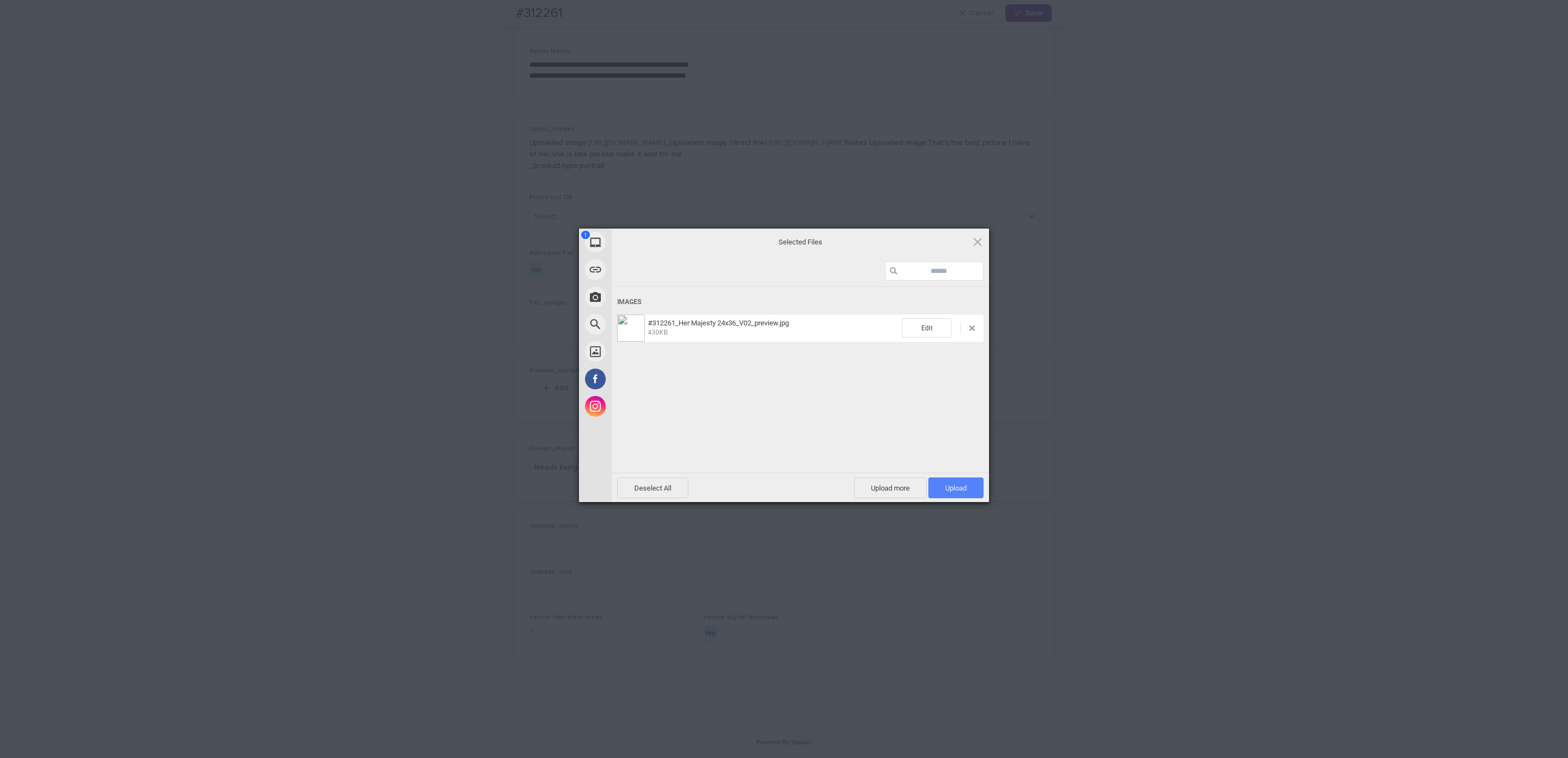
click at [963, 492] on span "Upload 1" at bounding box center [956, 487] width 55 height 20
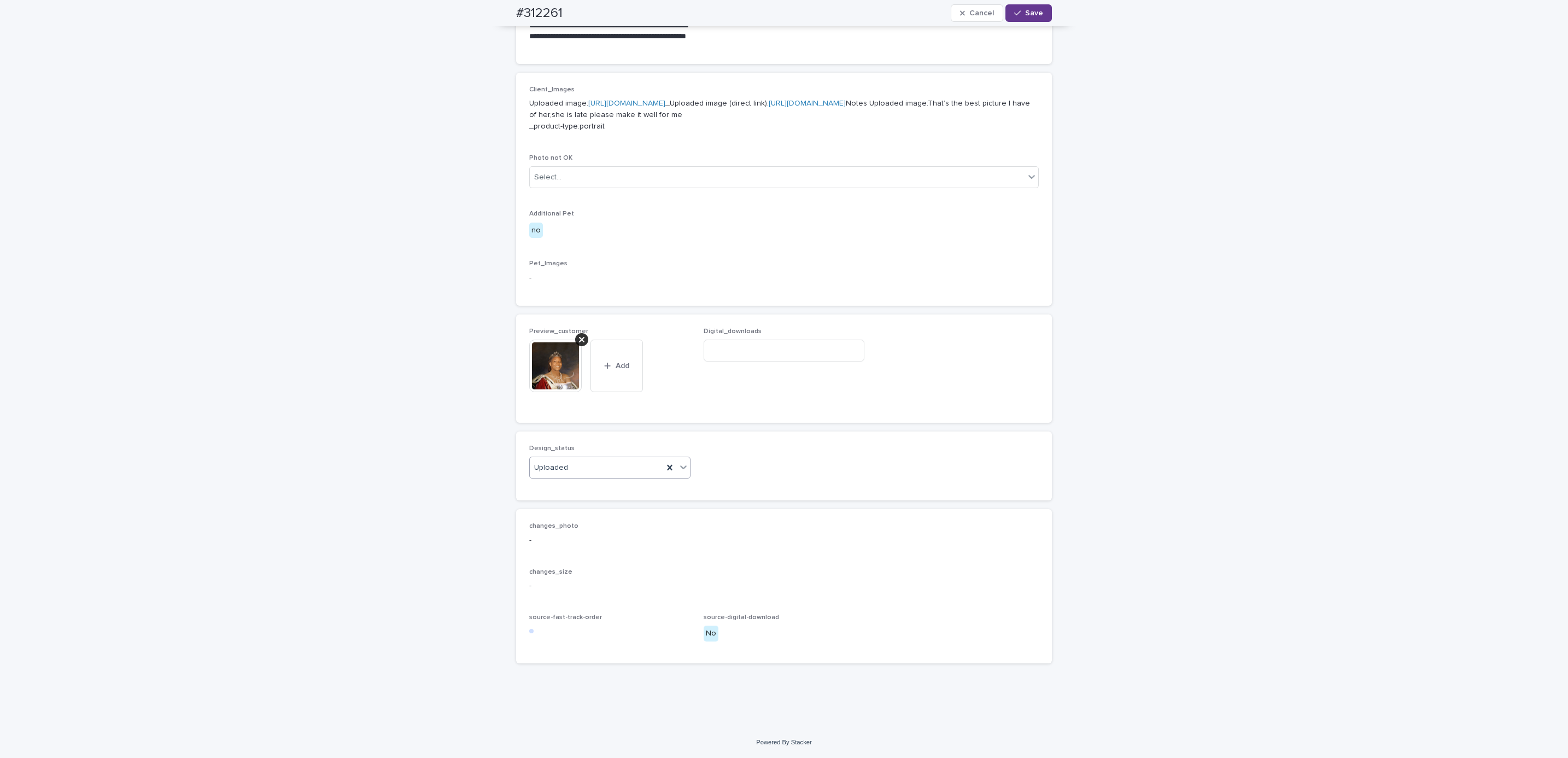
click at [1028, 9] on span "Save" at bounding box center [1034, 13] width 18 height 8
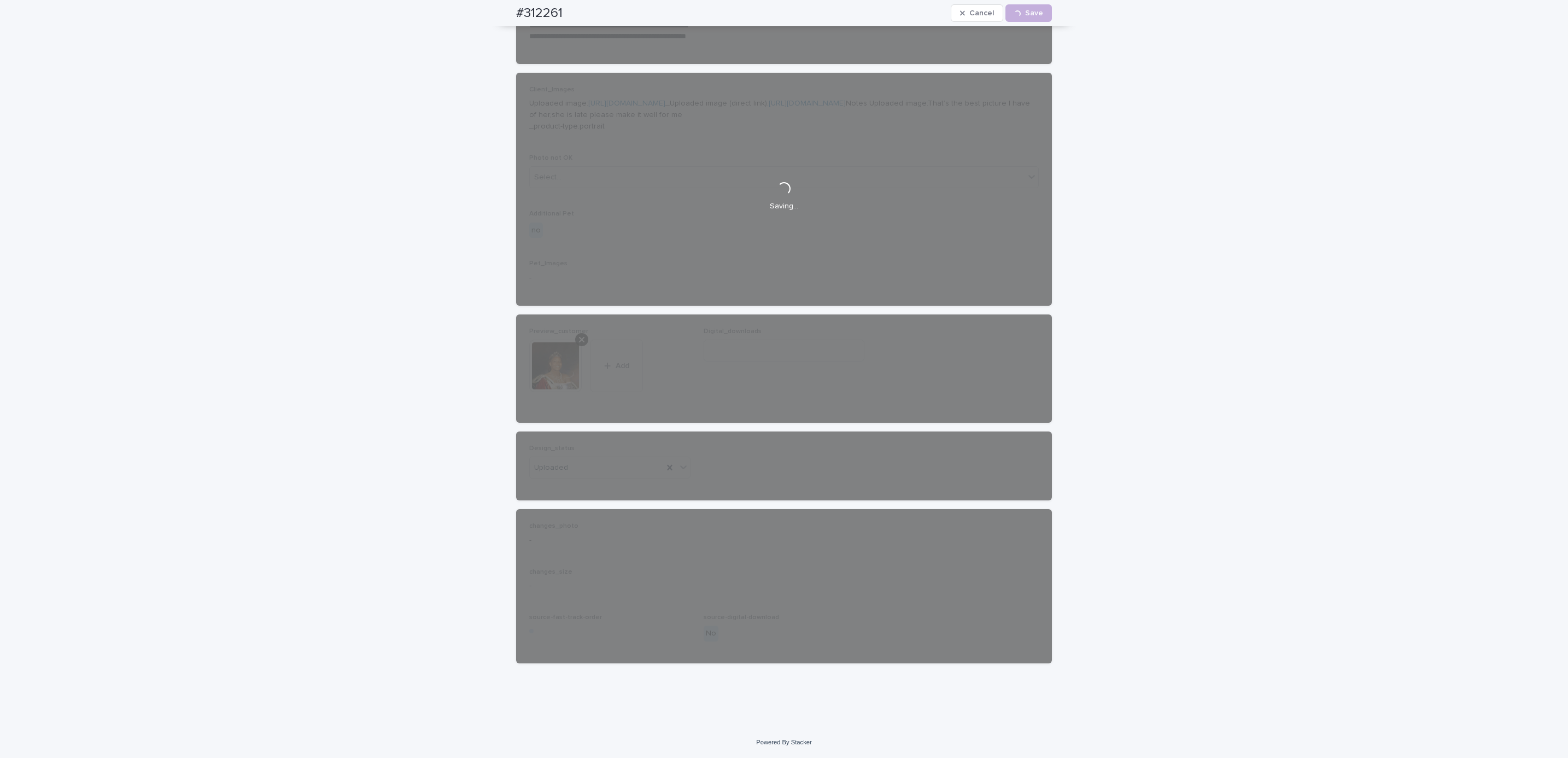
click at [502, 20] on div "#312261 Cancel Loading... Save" at bounding box center [784, 13] width 588 height 26
click at [586, 7] on div "#312261 Cancel Loading... Save" at bounding box center [784, 13] width 536 height 26
copy h2 "#312261"
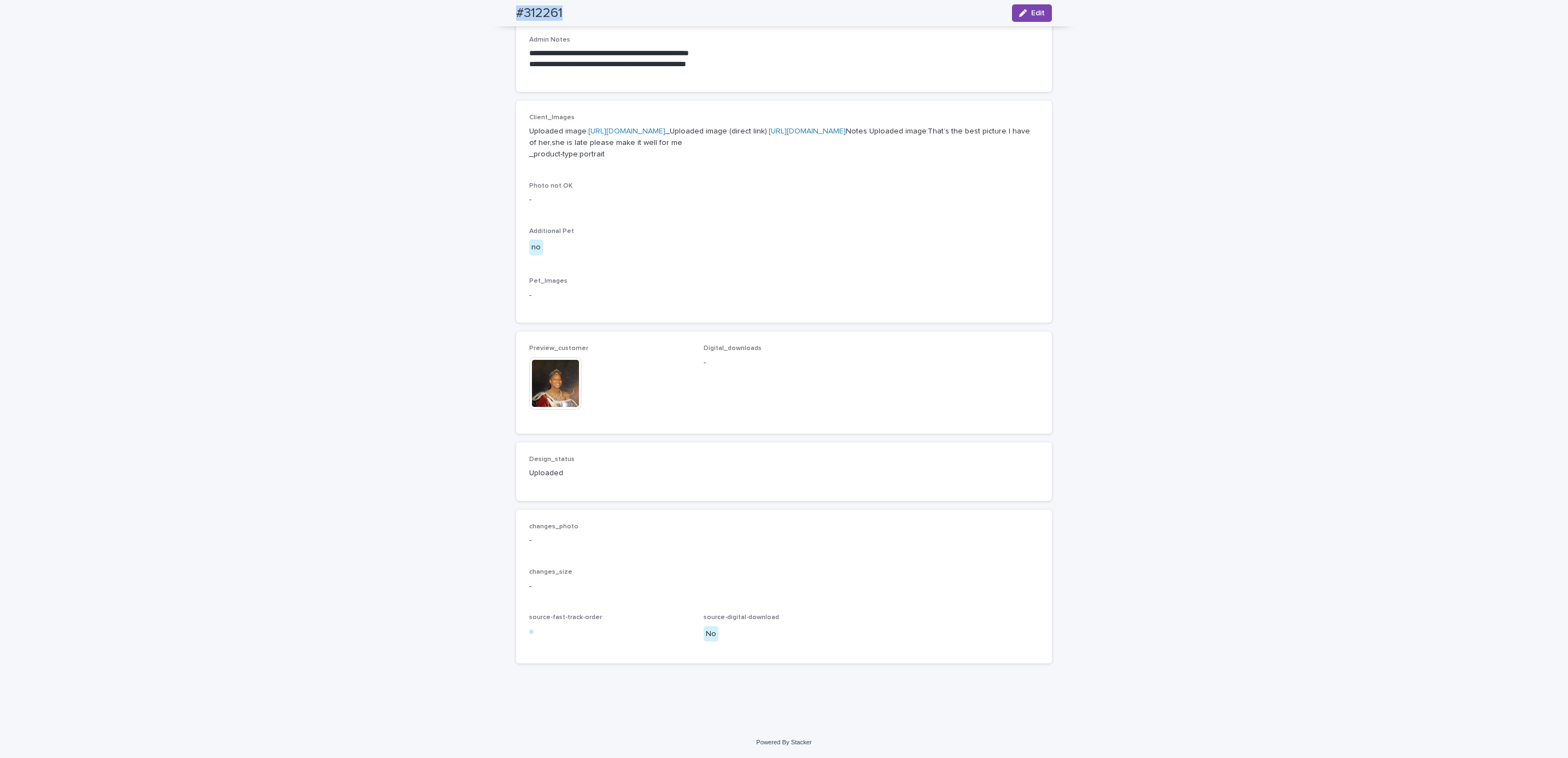
scroll to position [420, 0]
click at [133, 53] on div "**********" at bounding box center [784, 204] width 1568 height 1046
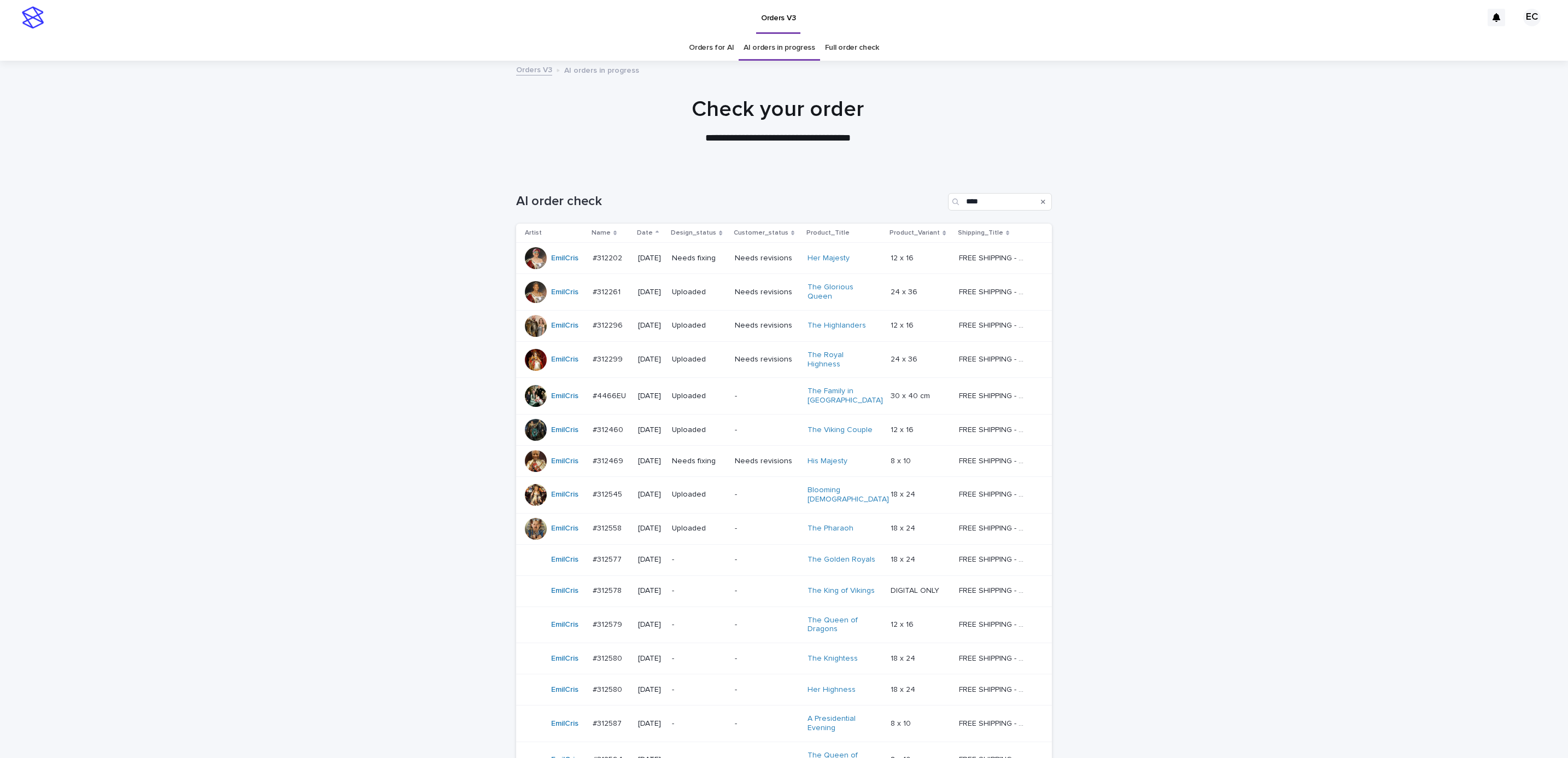
click at [1289, 248] on div "Loading... Saving… Loading... Saving… AI order check **** Artist Name Date Desi…" at bounding box center [784, 521] width 1568 height 701
click at [684, 256] on p "Needs fixing" at bounding box center [699, 258] width 54 height 9
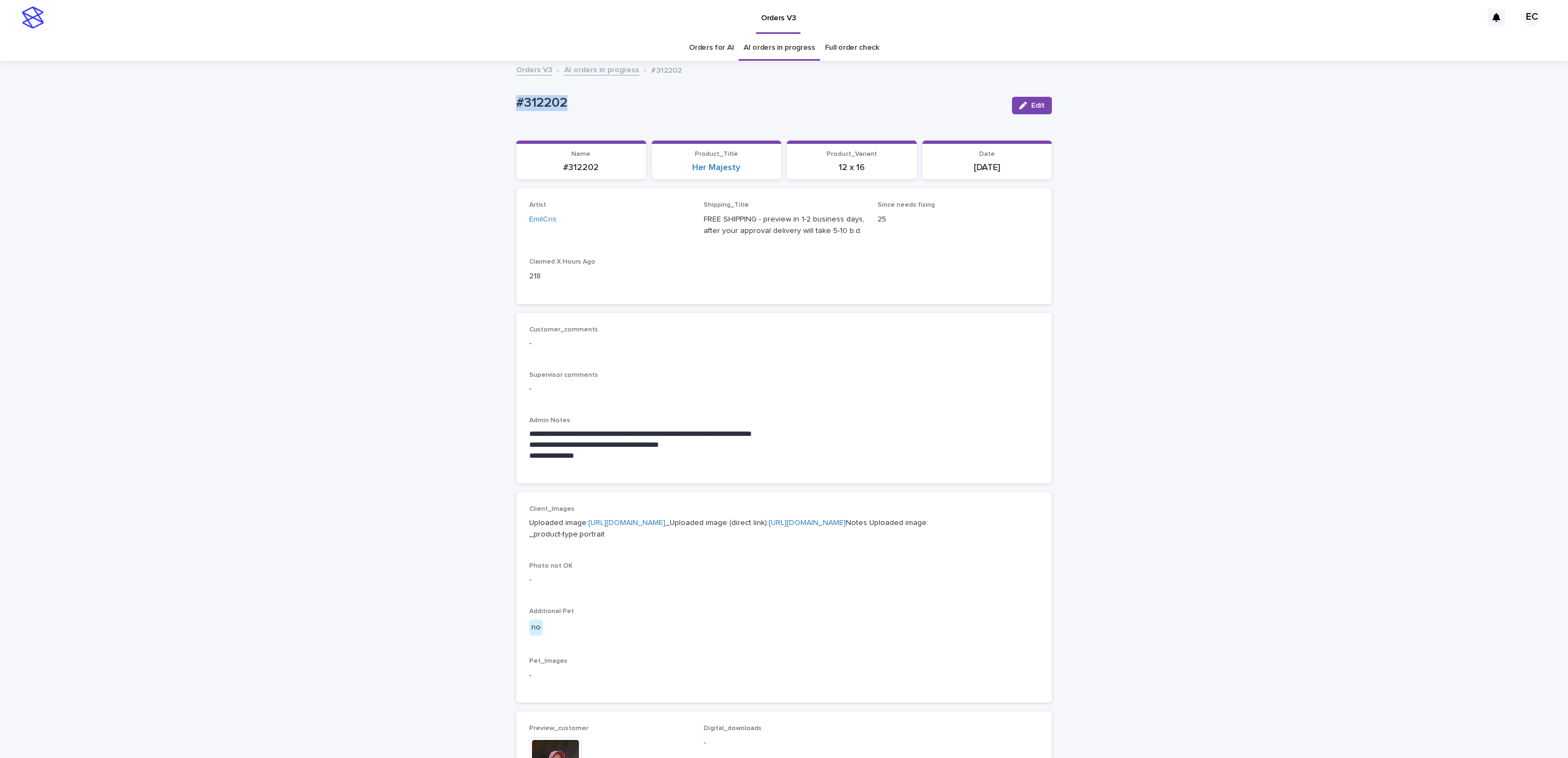
drag, startPoint x: 571, startPoint y: 97, endPoint x: 425, endPoint y: 97, distance: 146.0
click at [425, 97] on div "**********" at bounding box center [784, 584] width 1568 height 1046
copy p "#312202"
click at [409, 201] on div "**********" at bounding box center [784, 584] width 1568 height 1046
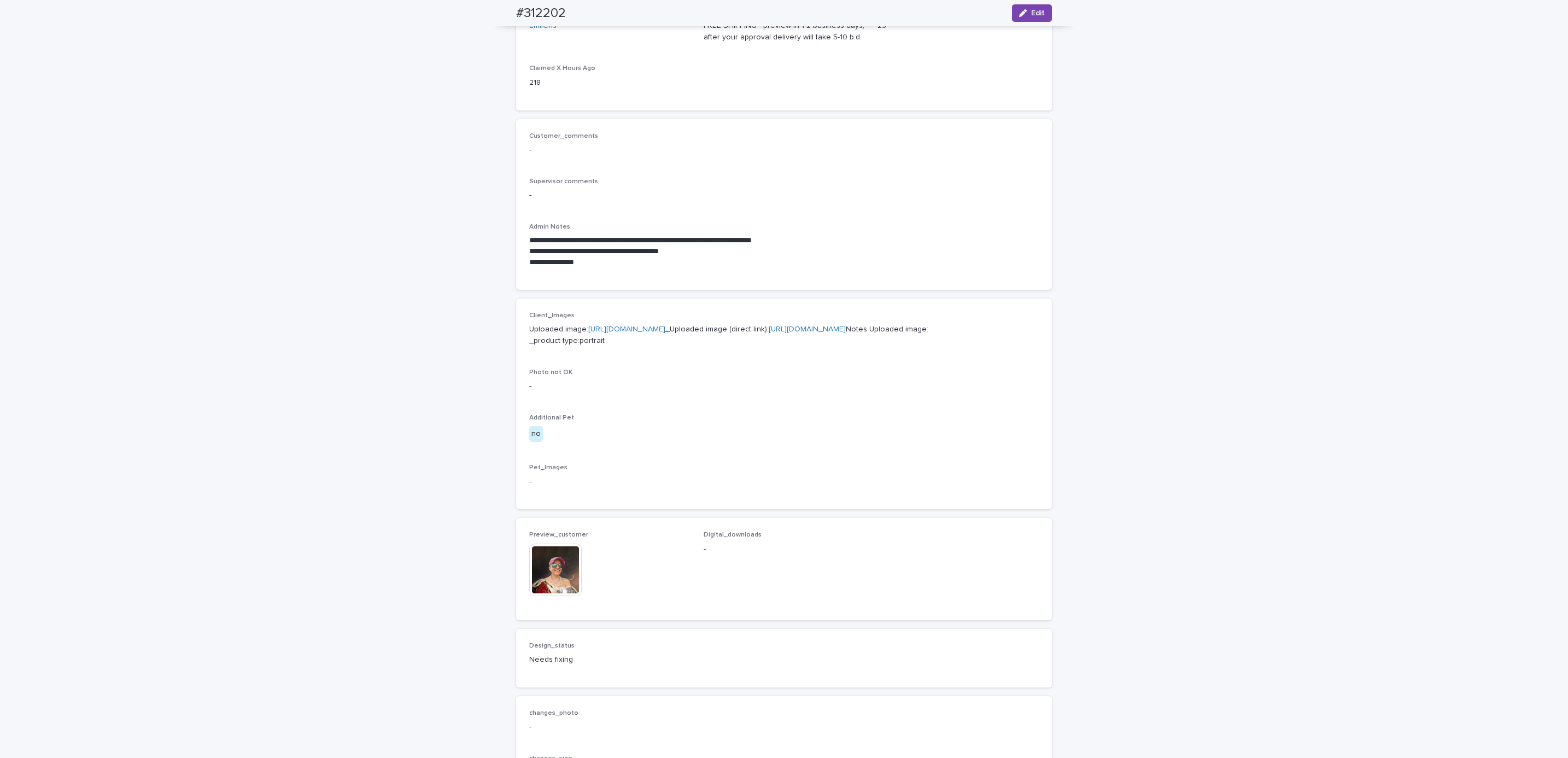
scroll to position [191, 0]
click at [665, 331] on link "[URL][DOMAIN_NAME]" at bounding box center [626, 331] width 77 height 8
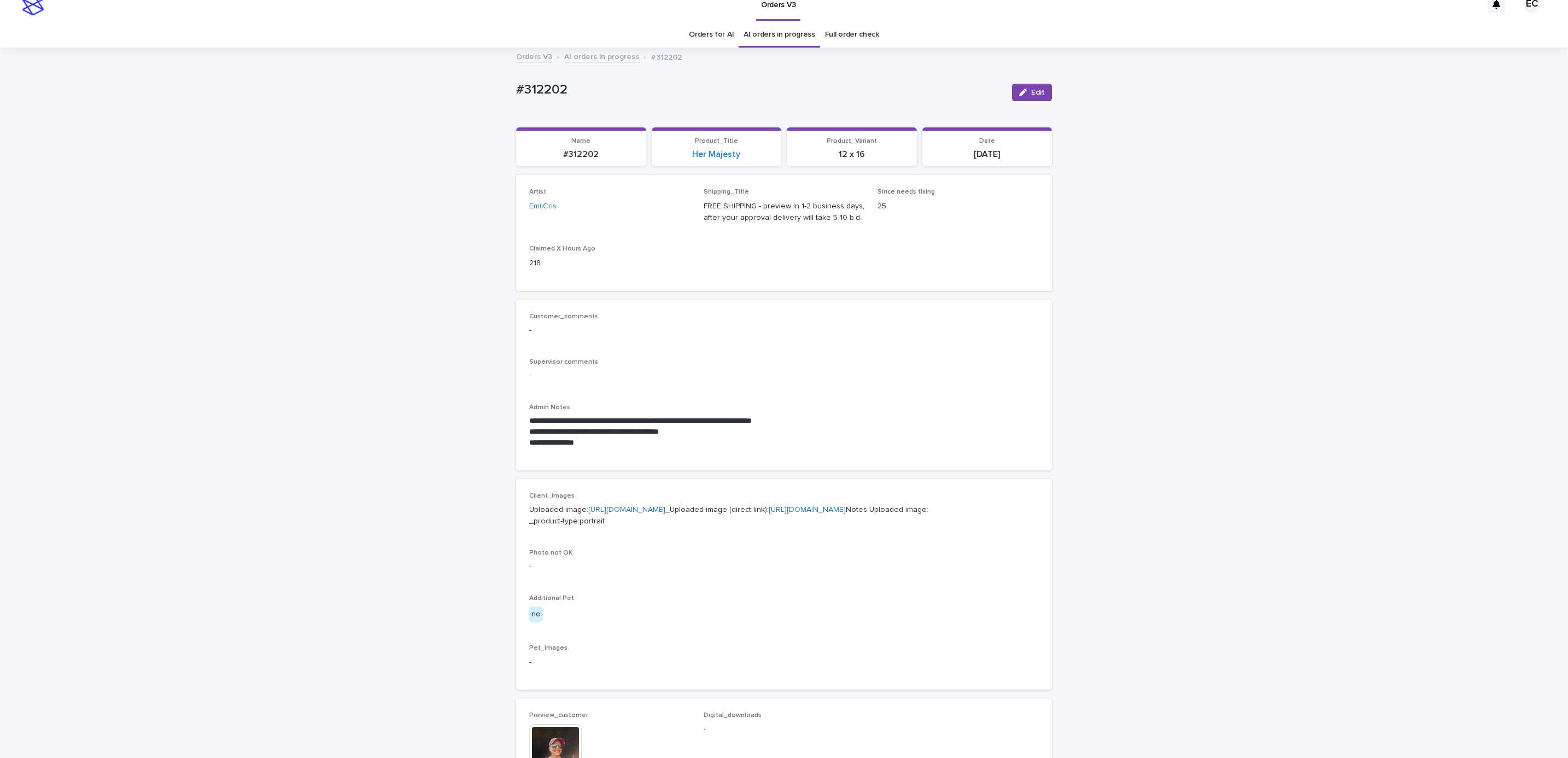
scroll to position [0, 0]
